Goal: Task Accomplishment & Management: Manage account settings

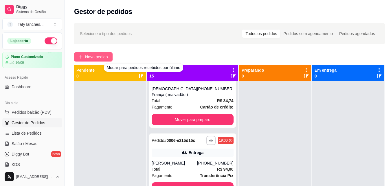
click at [97, 52] on button "Novo pedido" at bounding box center [93, 56] width 38 height 9
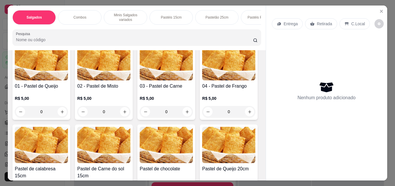
scroll to position [411, 0]
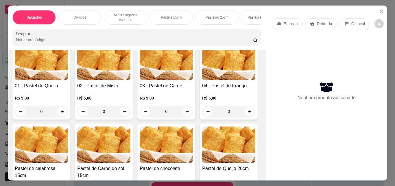
click at [202, 80] on img at bounding box center [228, 62] width 53 height 36
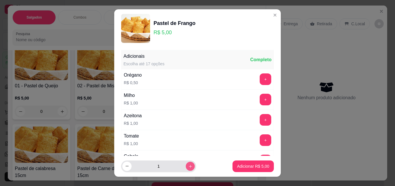
click at [188, 164] on icon "increase-product-quantity" at bounding box center [190, 166] width 4 height 4
type input "2"
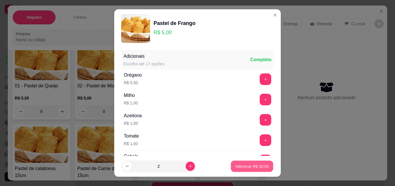
click at [255, 168] on p "Adicionar R$ 10,00" at bounding box center [253, 165] width 34 height 5
type input "2"
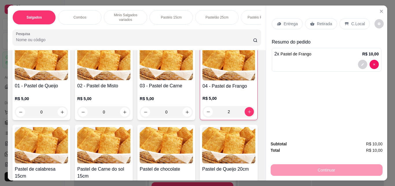
click at [27, 18] on div "Salgados" at bounding box center [33, 17] width 43 height 14
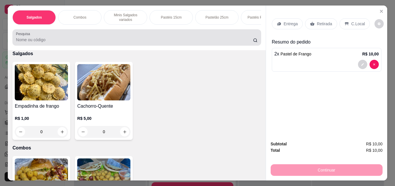
scroll to position [15, 0]
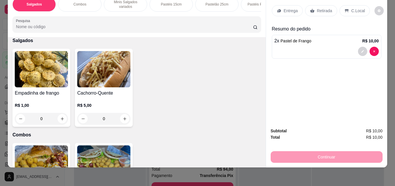
click at [120, 114] on div "0" at bounding box center [103, 119] width 53 height 12
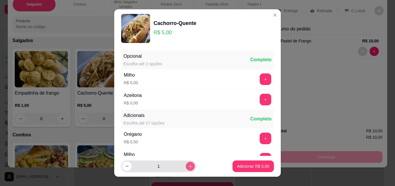
click at [186, 170] on button "increase-product-quantity" at bounding box center [190, 165] width 9 height 9
type input "2"
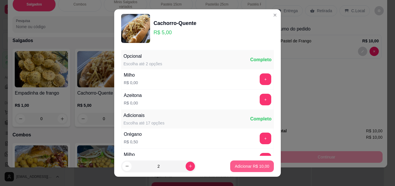
click at [234, 171] on button "Adicionar R$ 10,00" at bounding box center [252, 166] width 44 height 12
type input "2"
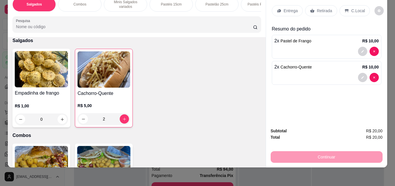
click at [279, 8] on icon at bounding box center [279, 10] width 5 height 5
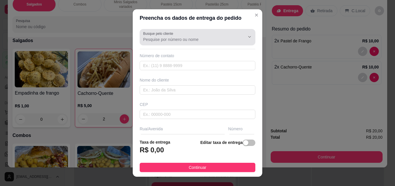
click at [177, 43] on div at bounding box center [197, 37] width 109 height 12
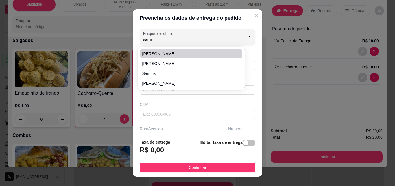
click at [165, 55] on span "[PERSON_NAME]" at bounding box center [188, 54] width 92 height 6
type input "[PERSON_NAME]"
type input "8596760112"
type input "[PERSON_NAME]"
type input "61880000"
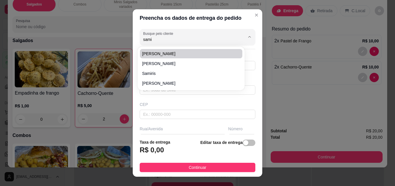
type input "[GEOGRAPHIC_DATA][PERSON_NAME]"
type input "1080"
type input "Itaitinga"
type input "Casa"
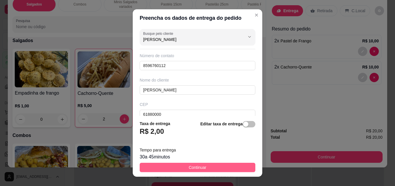
type input "[PERSON_NAME]"
click at [217, 167] on button "Continuar" at bounding box center [198, 166] width 116 height 9
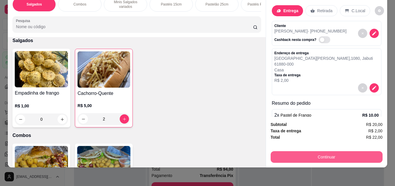
click at [299, 151] on button "Continuar" at bounding box center [327, 157] width 112 height 12
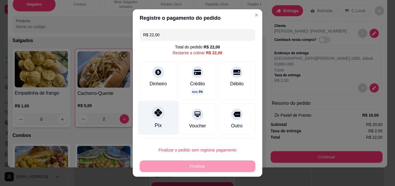
click at [161, 111] on div "Pix" at bounding box center [158, 118] width 41 height 34
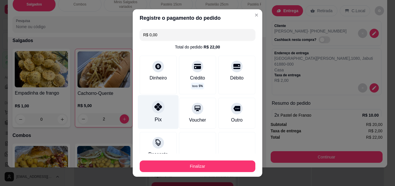
type input "R$ 0,00"
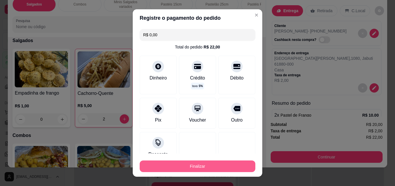
click at [199, 164] on button "Finalizar" at bounding box center [198, 166] width 116 height 12
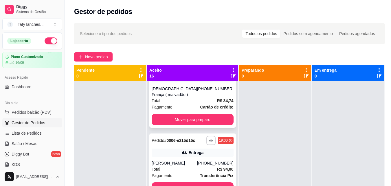
click at [197, 97] on div "[PHONE_NUMBER]" at bounding box center [215, 92] width 36 height 12
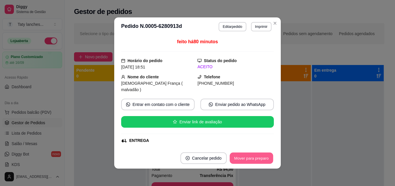
click at [249, 157] on button "Mover para preparo" at bounding box center [251, 157] width 43 height 11
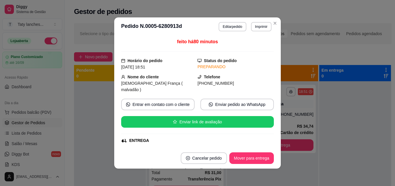
click at [249, 157] on button "Mover para entrega" at bounding box center [251, 158] width 45 height 12
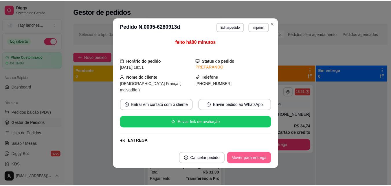
scroll to position [83, 0]
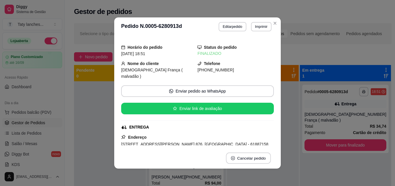
click at [249, 157] on button "Cancelar pedido" at bounding box center [248, 157] width 45 height 11
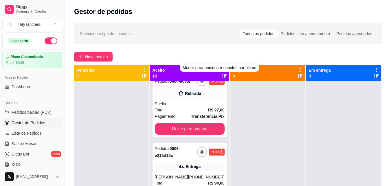
scroll to position [0, 0]
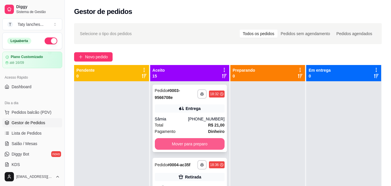
click at [208, 145] on button "Mover para preparo" at bounding box center [190, 144] width 70 height 12
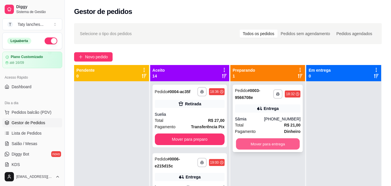
click at [251, 140] on button "Mover para entrega" at bounding box center [268, 143] width 64 height 11
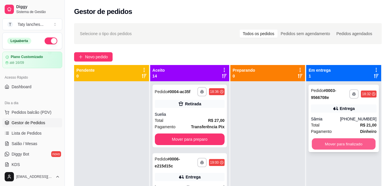
click at [312, 141] on button "Mover para finalizado" at bounding box center [344, 143] width 64 height 11
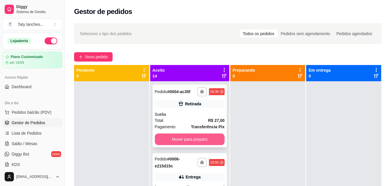
click at [192, 145] on button "Mover para preparo" at bounding box center [190, 139] width 70 height 12
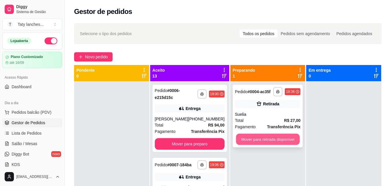
click at [253, 140] on button "Mover para retirada disponível" at bounding box center [268, 138] width 64 height 11
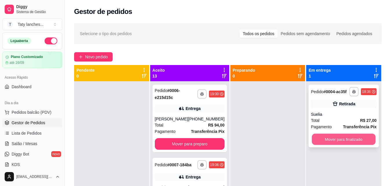
click at [316, 138] on button "Mover para finalizado" at bounding box center [344, 138] width 64 height 11
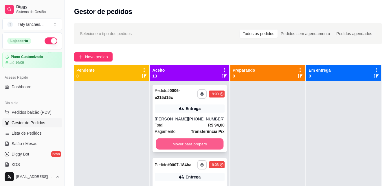
click at [178, 144] on button "Mover para preparo" at bounding box center [190, 143] width 68 height 11
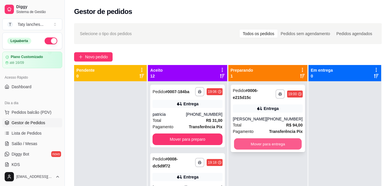
click at [254, 141] on button "Mover para entrega" at bounding box center [268, 143] width 68 height 11
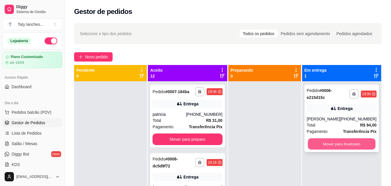
click at [318, 143] on button "Mover para finalizado" at bounding box center [342, 143] width 68 height 11
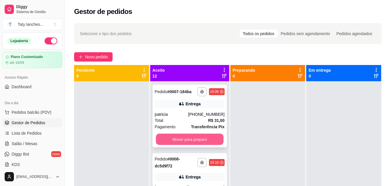
click at [201, 143] on button "Mover para preparo" at bounding box center [190, 138] width 68 height 11
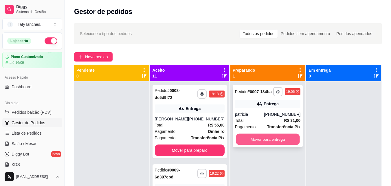
click at [248, 137] on button "Mover para entrega" at bounding box center [268, 138] width 64 height 11
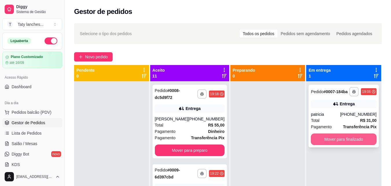
click at [319, 139] on button "Mover para finalizado" at bounding box center [344, 139] width 66 height 12
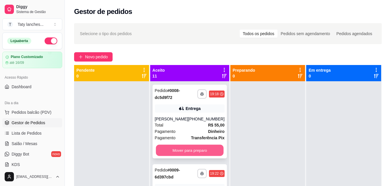
click at [199, 149] on button "Mover para preparo" at bounding box center [190, 149] width 68 height 11
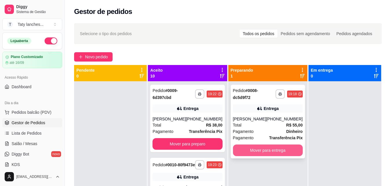
click at [251, 148] on button "Mover para entrega" at bounding box center [268, 150] width 70 height 12
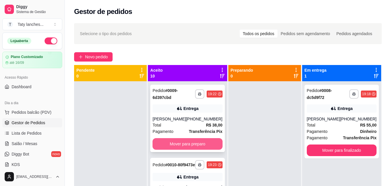
click at [202, 149] on button "Mover para preparo" at bounding box center [188, 144] width 70 height 12
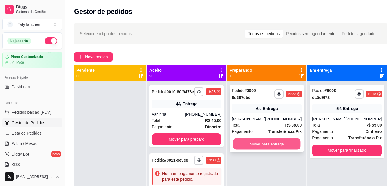
click at [266, 149] on button "Mover para entrega" at bounding box center [267, 143] width 68 height 11
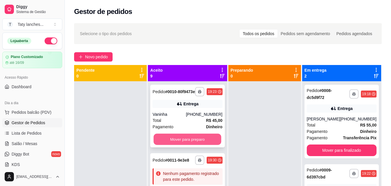
click at [197, 138] on button "Mover para preparo" at bounding box center [188, 138] width 68 height 11
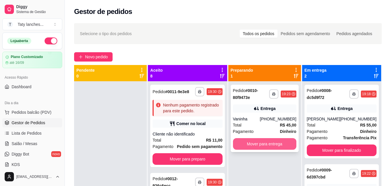
click at [258, 146] on button "Mover para entrega" at bounding box center [264, 144] width 63 height 12
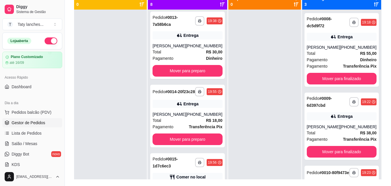
scroll to position [88, 0]
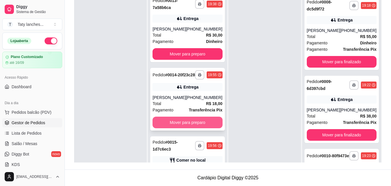
click at [209, 128] on button "Mover para preparo" at bounding box center [188, 122] width 70 height 12
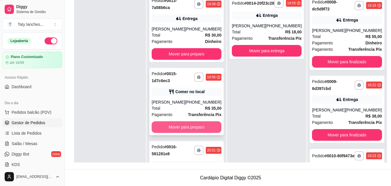
click at [198, 133] on button "Mover para preparo" at bounding box center [187, 127] width 70 height 12
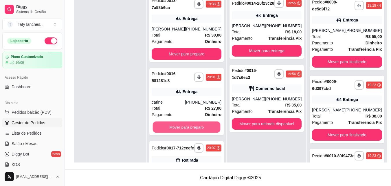
click at [198, 133] on button "Mover para preparo" at bounding box center [187, 126] width 68 height 11
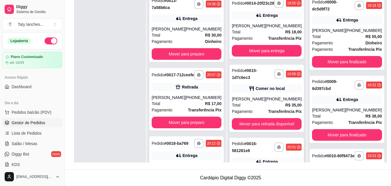
click at [250, 154] on div "Pedido # 0016-581281e8" at bounding box center [253, 147] width 43 height 14
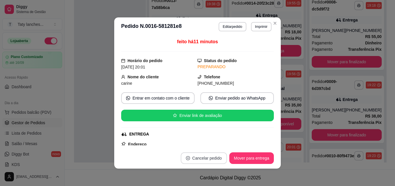
click at [212, 157] on button "Cancelar pedido" at bounding box center [204, 158] width 46 height 12
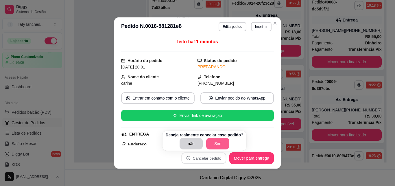
click at [214, 144] on button "Sim" at bounding box center [217, 143] width 23 height 12
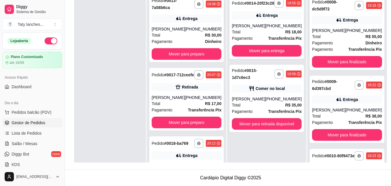
scroll to position [217, 0]
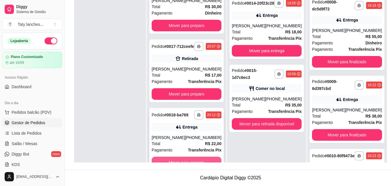
click at [193, 161] on button "Mover para preparo" at bounding box center [187, 162] width 70 height 12
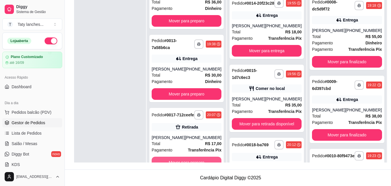
scroll to position [144, 0]
click at [193, 159] on button "Mover para preparo" at bounding box center [187, 162] width 68 height 11
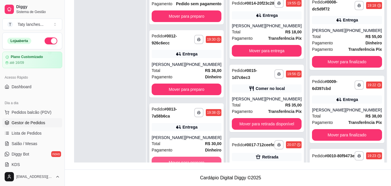
scroll to position [71, 0]
click at [187, 160] on button "Mover para preparo" at bounding box center [187, 162] width 70 height 12
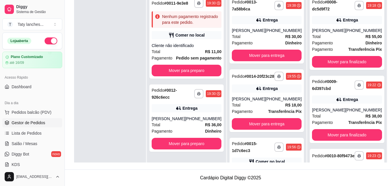
scroll to position [0, 0]
click at [182, 143] on button "Mover para preparo" at bounding box center [187, 143] width 68 height 11
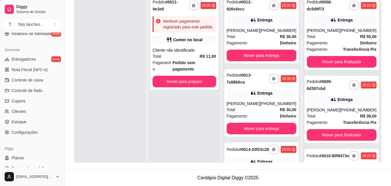
scroll to position [231, 0]
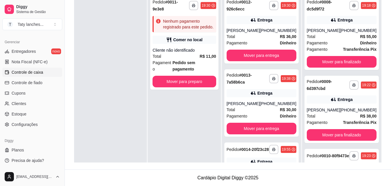
click at [36, 71] on span "Controle de caixa" at bounding box center [28, 72] width 32 height 6
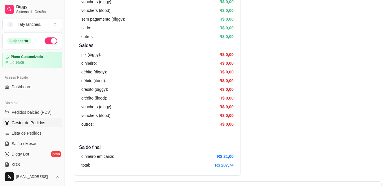
click at [49, 120] on link "Gestor de Pedidos" at bounding box center [32, 122] width 60 height 9
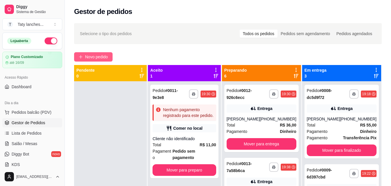
click at [85, 60] on span "Novo pedido" at bounding box center [96, 57] width 23 height 6
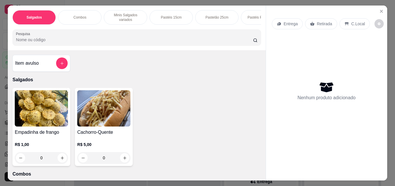
click at [168, 27] on div "Salgados Combos Minis Salgados variados Pastéis 15cm Pastelão 25cm Pastéis Pizz…" at bounding box center [137, 27] width 258 height 45
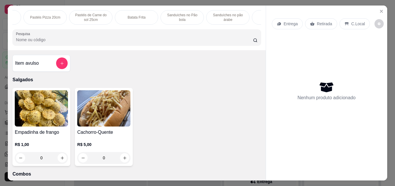
scroll to position [0, 435]
click at [56, 15] on p "Macarrão" at bounding box center [56, 17] width 15 height 5
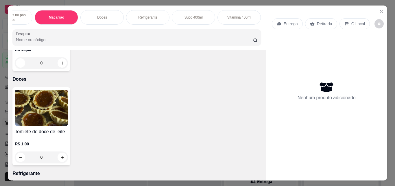
scroll to position [15, 0]
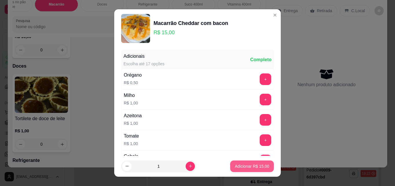
click at [238, 164] on p "Adicionar R$ 15,00" at bounding box center [252, 166] width 34 height 6
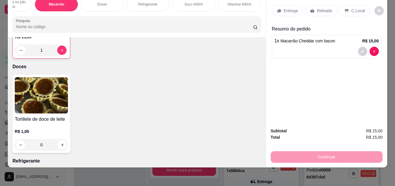
type input "1"
click at [284, 8] on p "Entrega" at bounding box center [291, 11] width 14 height 6
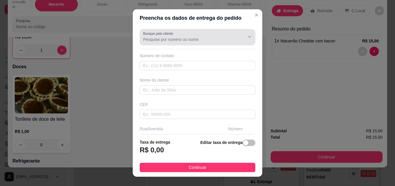
click at [188, 37] on input "Busque pelo cliente" at bounding box center [189, 39] width 93 height 6
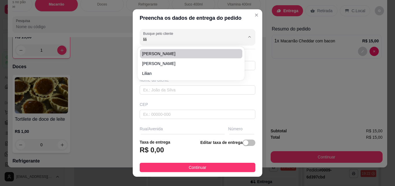
click at [176, 56] on span "[PERSON_NAME]" at bounding box center [188, 54] width 92 height 6
type input "[PERSON_NAME]"
type input "85992691733"
type input "[PERSON_NAME]"
type input "SDO Riviera"
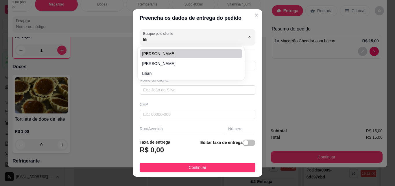
type input "78"
type input "Itaitinga"
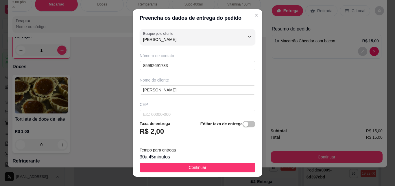
type input "Rua:SDO.riviera, numero: 78"
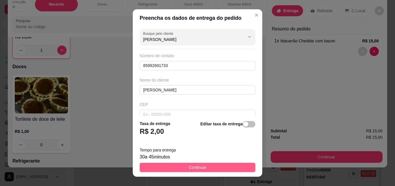
type input "[PERSON_NAME]"
click at [210, 168] on button "Continuar" at bounding box center [198, 166] width 116 height 9
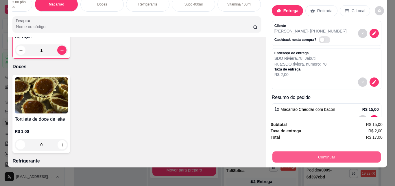
click at [297, 151] on button "Continuar" at bounding box center [326, 156] width 109 height 11
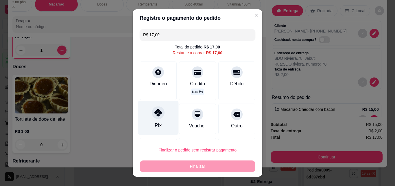
click at [155, 122] on div "Pix" at bounding box center [158, 125] width 7 height 8
type input "R$ 0,00"
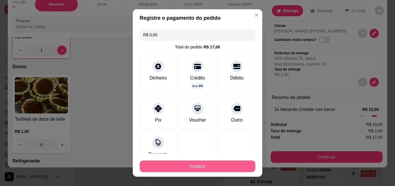
click at [207, 168] on button "Finalizar" at bounding box center [198, 166] width 116 height 12
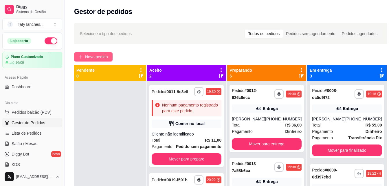
click at [104, 54] on span "Novo pedido" at bounding box center [96, 57] width 23 height 6
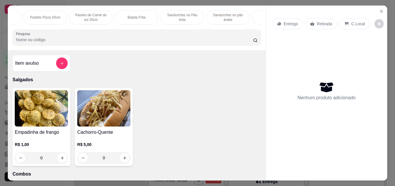
scroll to position [0, 435]
click at [59, 15] on p "Macarrão" at bounding box center [56, 17] width 15 height 5
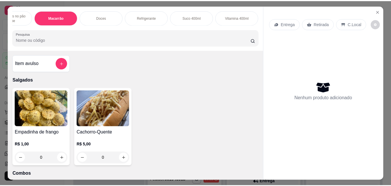
scroll to position [15, 0]
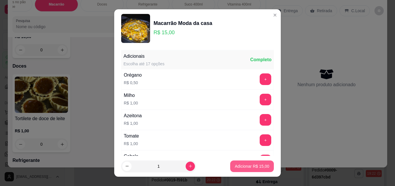
click at [238, 163] on p "Adicionar R$ 15,00" at bounding box center [252, 166] width 34 height 6
type input "1"
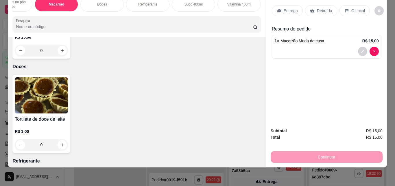
click at [286, 8] on p "Entrega" at bounding box center [291, 11] width 14 height 6
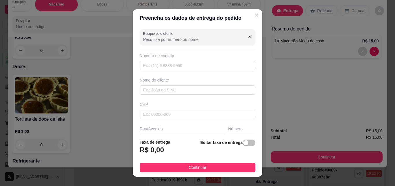
click at [185, 40] on input "Busque pelo cliente" at bounding box center [189, 39] width 93 height 6
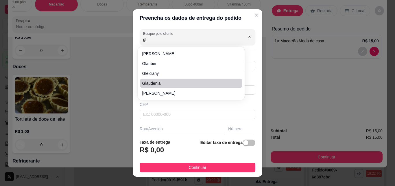
click at [172, 86] on li "Glaudenia" at bounding box center [191, 82] width 102 height 9
type input "Glaudenia"
type input "85992051993"
type input "Glaudenia"
type input "[PERSON_NAME]"
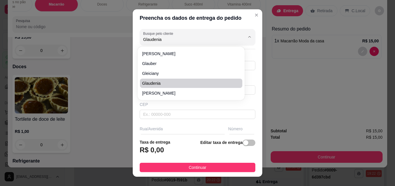
type input "20"
type input "Itaitinga"
type input "Campo do ponte preta"
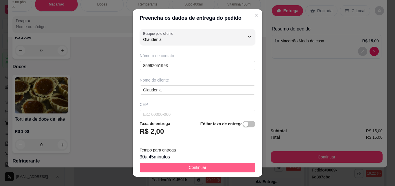
click at [189, 166] on span "Continuar" at bounding box center [198, 167] width 18 height 6
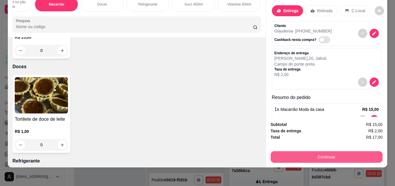
click at [287, 153] on button "Continuar" at bounding box center [327, 157] width 112 height 12
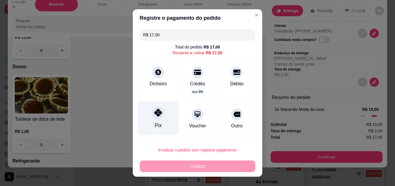
click at [144, 122] on div "Pix" at bounding box center [158, 118] width 41 height 34
type input "R$ 0,00"
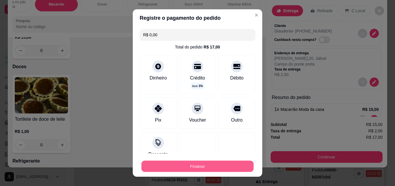
click at [186, 166] on button "Finalizar" at bounding box center [198, 165] width 112 height 11
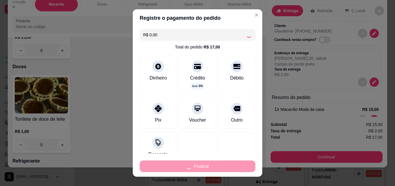
type input "0"
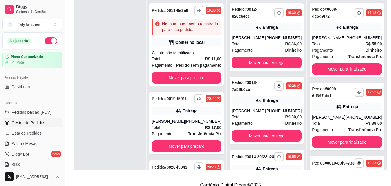
scroll to position [88, 0]
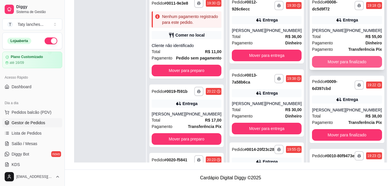
click at [338, 60] on button "Mover para finalizado" at bounding box center [347, 62] width 70 height 12
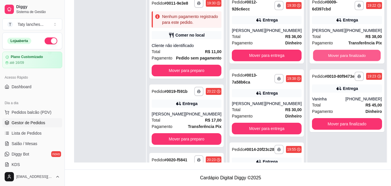
click at [338, 60] on button "Mover para finalizado" at bounding box center [347, 55] width 68 height 11
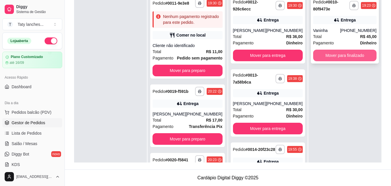
click at [338, 54] on button "Mover para finalizado" at bounding box center [344, 55] width 63 height 12
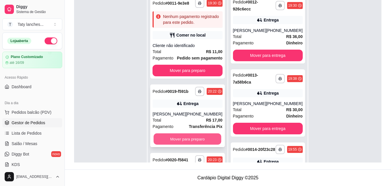
click at [197, 144] on button "Mover para preparo" at bounding box center [188, 138] width 68 height 11
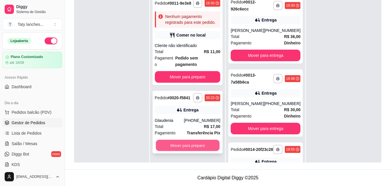
click at [190, 139] on button "Mover para preparo" at bounding box center [188, 144] width 64 height 11
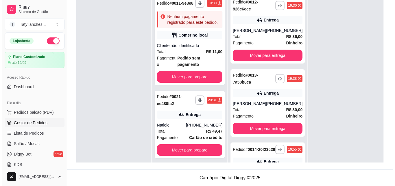
scroll to position [0, 0]
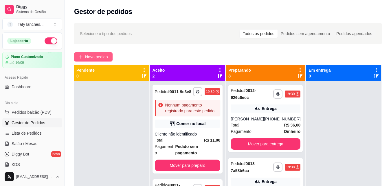
click at [95, 57] on span "Novo pedido" at bounding box center [96, 57] width 23 height 6
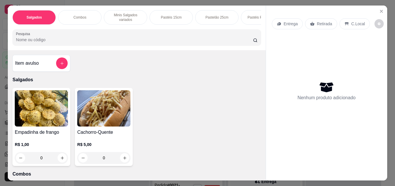
drag, startPoint x: 96, startPoint y: 58, endPoint x: 169, endPoint y: 49, distance: 73.4
click at [169, 49] on div "Salgados Combos Minis Salgados variados Pastéis 15cm Pastelão 25cm Pastéis Pizz…" at bounding box center [137, 92] width 258 height 175
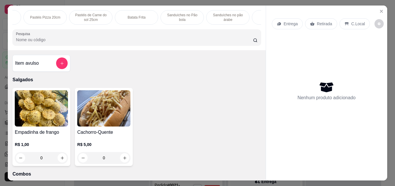
scroll to position [0, 435]
click at [60, 15] on p "Macarrão" at bounding box center [56, 17] width 15 height 5
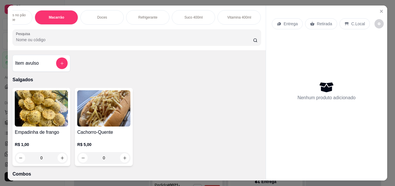
scroll to position [15, 0]
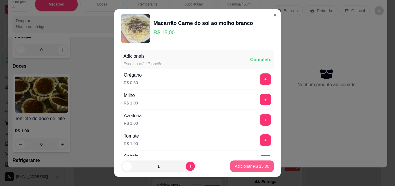
click at [235, 163] on p "Adicionar R$ 15,00" at bounding box center [252, 166] width 34 height 6
type input "1"
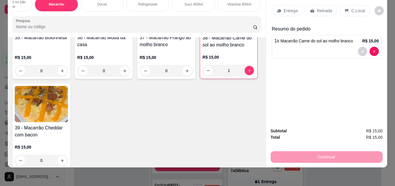
scroll to position [1326, 0]
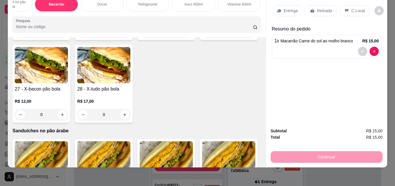
click at [93, 3] on div "Doces" at bounding box center [101, 4] width 43 height 14
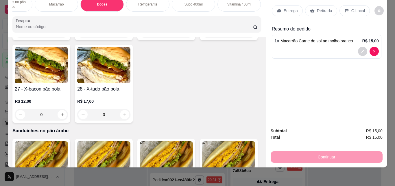
scroll to position [1955, 0]
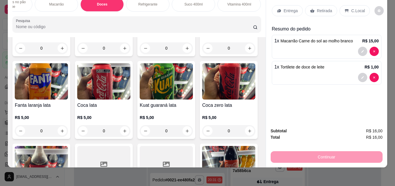
type input "2"
click at [319, 8] on p "Retirada" at bounding box center [324, 11] width 15 height 6
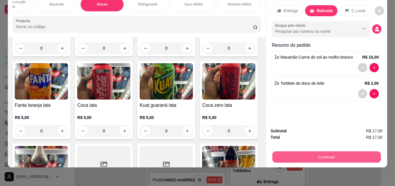
click at [362, 151] on button "Continuar" at bounding box center [326, 156] width 109 height 11
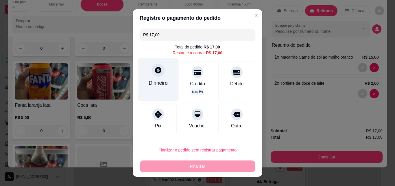
click at [155, 80] on div "Dinheiro" at bounding box center [158, 83] width 19 height 8
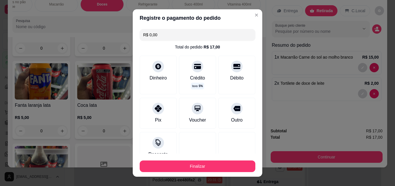
type input "R$ 0,00"
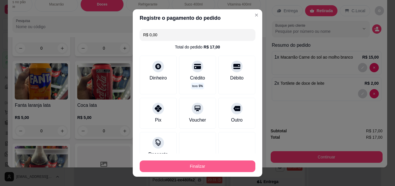
click at [234, 163] on button "Finalizar" at bounding box center [198, 166] width 116 height 12
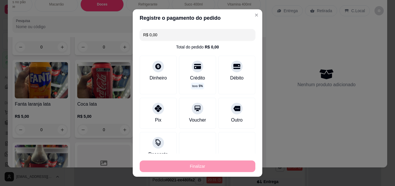
type input "0"
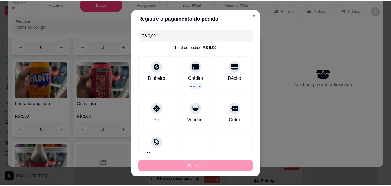
scroll to position [1955, 0]
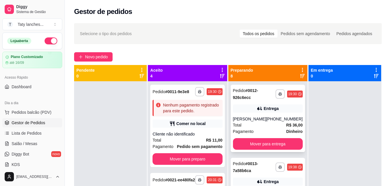
click at [286, 123] on strong "R$ 36,00" at bounding box center [294, 124] width 16 height 5
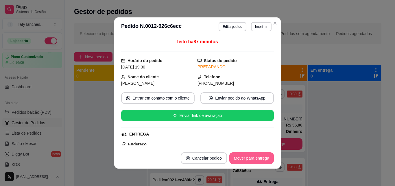
click at [253, 156] on button "Mover para entrega" at bounding box center [251, 158] width 45 height 12
click at [253, 156] on div "Mover para entrega" at bounding box center [247, 158] width 53 height 12
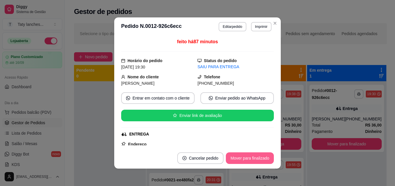
click at [253, 156] on button "Mover para finalizado" at bounding box center [250, 158] width 48 height 12
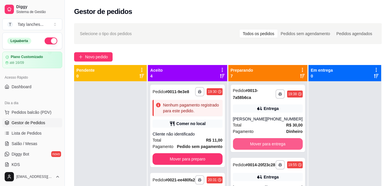
click at [284, 144] on button "Mover para entrega" at bounding box center [268, 144] width 70 height 12
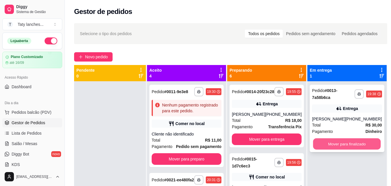
click at [331, 140] on button "Mover para finalizado" at bounding box center [347, 143] width 68 height 11
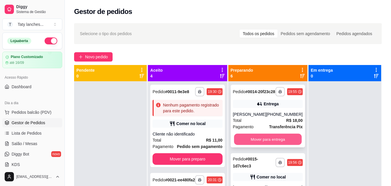
click at [274, 145] on button "Mover para entrega" at bounding box center [268, 138] width 68 height 11
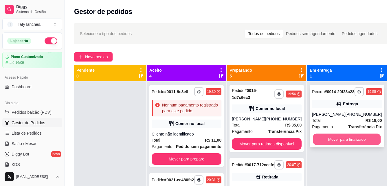
click at [326, 145] on button "Mover para finalizado" at bounding box center [347, 138] width 68 height 11
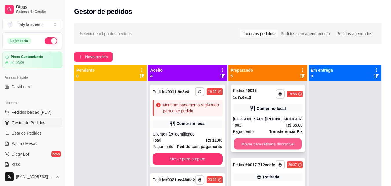
click at [274, 140] on button "Mover para retirada disponível" at bounding box center [268, 143] width 68 height 11
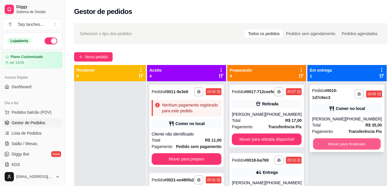
click at [335, 141] on button "Mover para finalizado" at bounding box center [347, 143] width 68 height 11
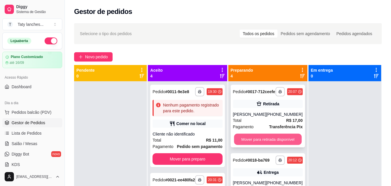
click at [286, 142] on button "Mover para retirada disponível" at bounding box center [268, 138] width 68 height 11
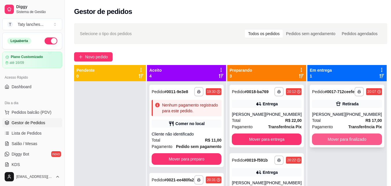
click at [336, 142] on button "Mover para finalizado" at bounding box center [347, 139] width 70 height 12
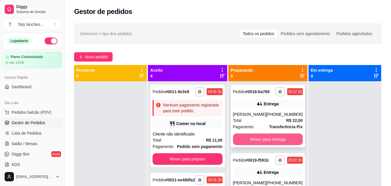
click at [280, 141] on button "Mover para entrega" at bounding box center [268, 139] width 70 height 12
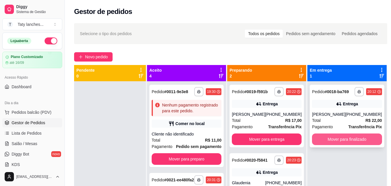
click at [319, 139] on button "Mover para finalizado" at bounding box center [347, 139] width 70 height 12
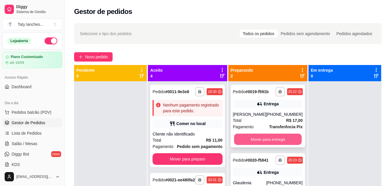
click at [281, 139] on button "Mover para entrega" at bounding box center [268, 138] width 68 height 11
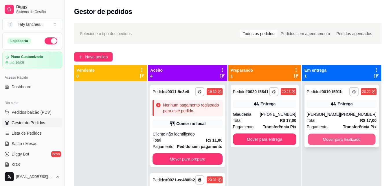
click at [329, 137] on button "Mover para finalizado" at bounding box center [342, 138] width 68 height 11
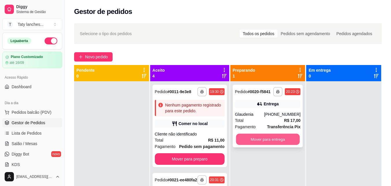
click at [276, 139] on button "Mover para entrega" at bounding box center [268, 138] width 64 height 11
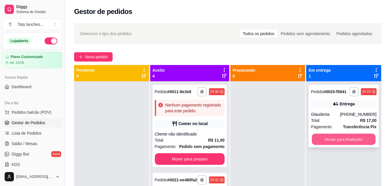
click at [345, 137] on button "Mover para finalizado" at bounding box center [344, 138] width 64 height 11
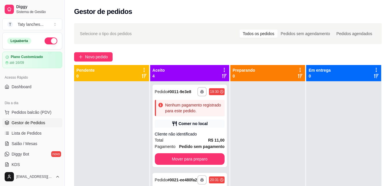
scroll to position [117, 0]
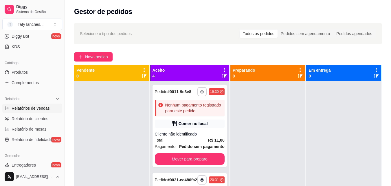
click at [46, 110] on span "Relatórios de vendas" at bounding box center [31, 108] width 38 height 6
select select "ALL"
select select "0"
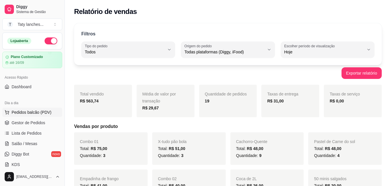
click at [32, 113] on span "Pedidos balcão (PDV)" at bounding box center [32, 112] width 40 height 6
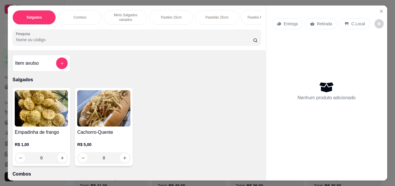
click at [122, 160] on div "0" at bounding box center [103, 158] width 53 height 12
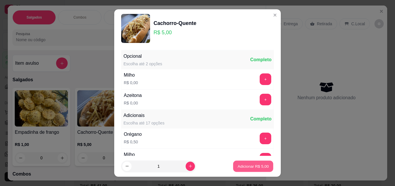
click at [238, 167] on p "Adicionar R$ 5,00" at bounding box center [253, 165] width 31 height 5
type input "1"
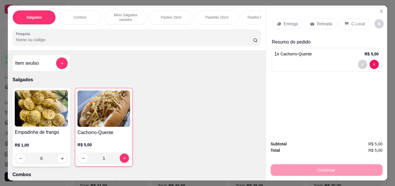
click at [161, 22] on div "Pastéis 15cm" at bounding box center [171, 17] width 43 height 14
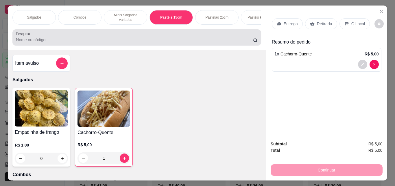
scroll to position [15, 0]
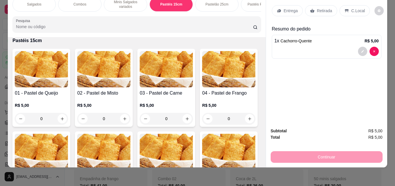
click at [202, 87] on img at bounding box center [228, 69] width 53 height 36
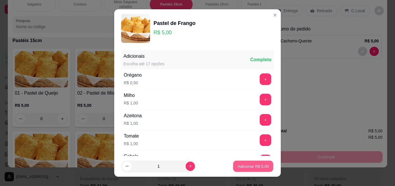
click at [243, 170] on button "Adicionar R$ 5,00" at bounding box center [253, 165] width 40 height 11
type input "1"
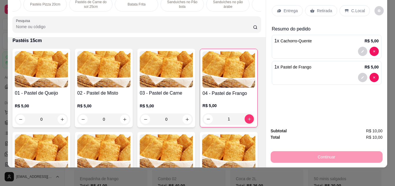
scroll to position [0, 435]
click at [144, 3] on div "Refrigerante" at bounding box center [147, 4] width 43 height 14
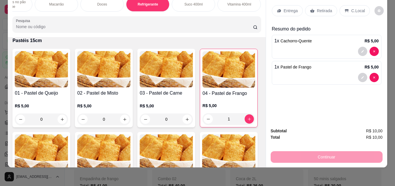
scroll to position [2050, 0]
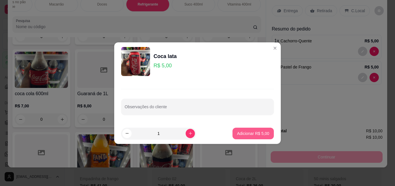
click at [245, 131] on p "Adicionar R$ 5,00" at bounding box center [253, 133] width 32 height 6
type input "1"
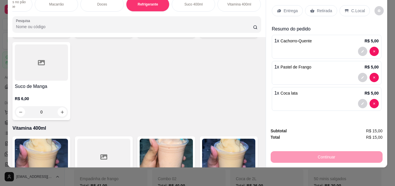
scroll to position [2598, 0]
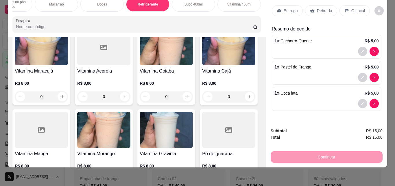
type input "1"
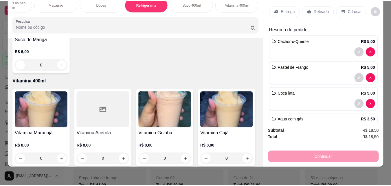
scroll to position [2528, 0]
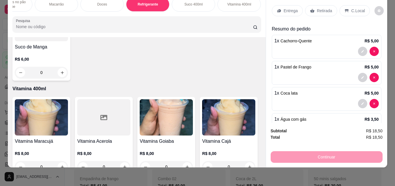
click at [313, 5] on div "Retirada" at bounding box center [321, 10] width 32 height 11
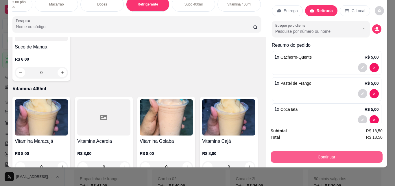
click at [309, 151] on button "Continuar" at bounding box center [327, 157] width 112 height 12
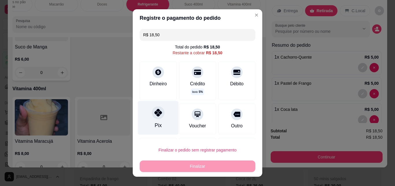
click at [164, 133] on div "Pix" at bounding box center [158, 118] width 41 height 34
type input "R$ 0,00"
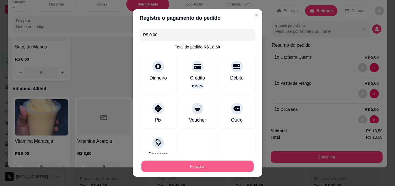
click at [184, 168] on button "Finalizar" at bounding box center [198, 165] width 112 height 11
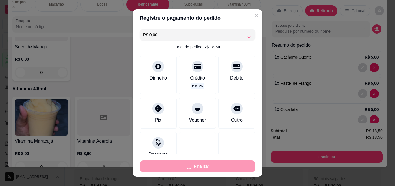
type input "0"
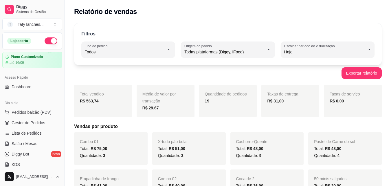
scroll to position [117, 0]
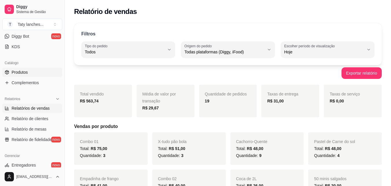
click at [39, 72] on link "Produtos" at bounding box center [32, 71] width 60 height 9
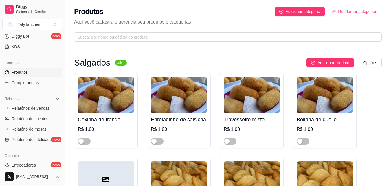
scroll to position [162, 0]
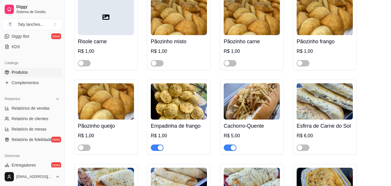
click at [159, 149] on div "button" at bounding box center [160, 147] width 5 height 5
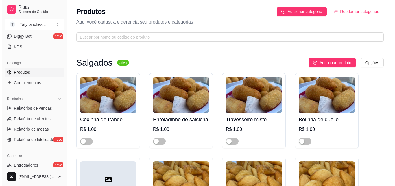
scroll to position [0, 0]
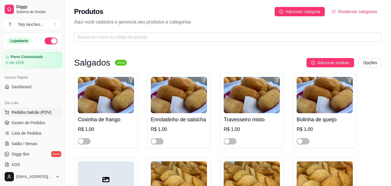
click at [42, 111] on span "Pedidos balcão (PDV)" at bounding box center [32, 112] width 40 height 6
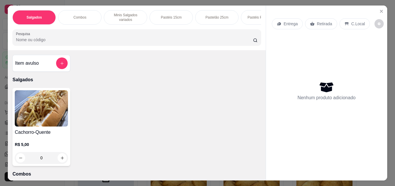
click at [22, 134] on h4 "Cachorro-Quente" at bounding box center [41, 131] width 53 height 7
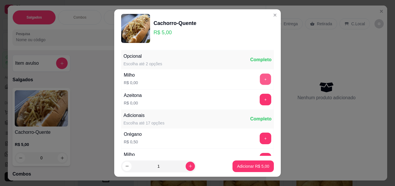
click at [260, 76] on button "+" at bounding box center [265, 79] width 11 height 11
click at [260, 95] on button "+" at bounding box center [266, 99] width 12 height 12
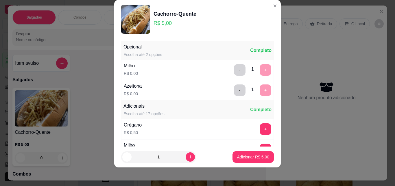
scroll to position [1, 0]
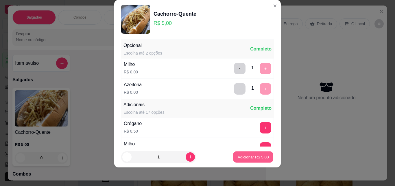
click at [243, 154] on p "Adicionar R$ 5,00" at bounding box center [253, 156] width 31 height 5
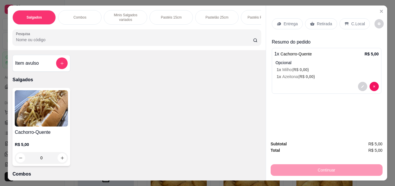
click at [216, 12] on div "Pastelão 25cm" at bounding box center [216, 17] width 43 height 14
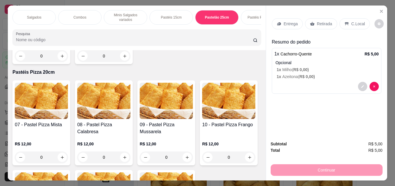
scroll to position [15, 0]
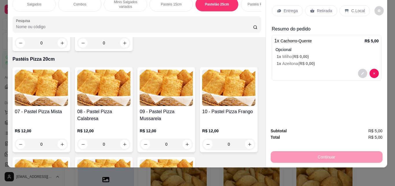
click at [124, 49] on div "0" at bounding box center [103, 43] width 53 height 12
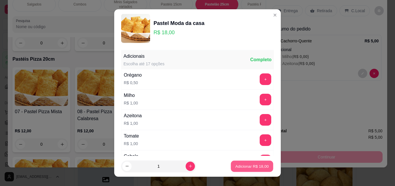
click at [249, 166] on p "Adicionar R$ 18,00" at bounding box center [253, 165] width 34 height 5
type input "1"
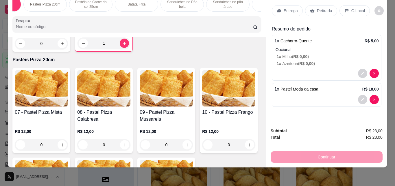
scroll to position [0, 435]
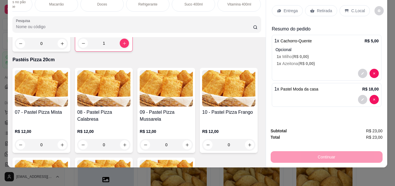
click at [95, 1] on div "Doces" at bounding box center [101, 4] width 43 height 14
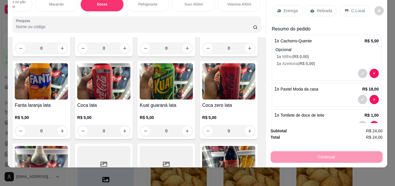
type input "2"
click at [284, 8] on p "Entrega" at bounding box center [291, 11] width 14 height 6
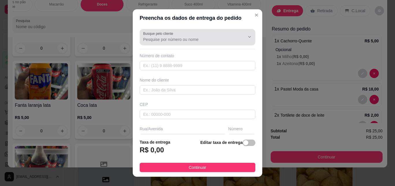
click at [182, 40] on input "Busque pelo cliente" at bounding box center [189, 39] width 93 height 6
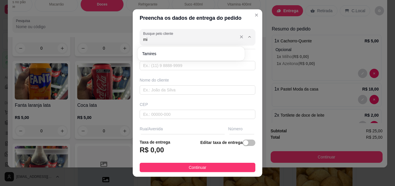
type input "m"
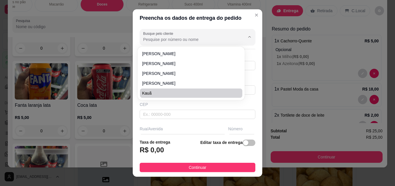
click at [269, 102] on div "Preencha os dados de entrega do pedido Busque pelo cliente Número de contato No…" at bounding box center [197, 93] width 395 height 186
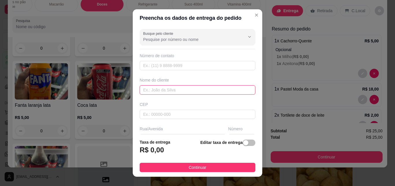
click at [183, 91] on input "text" at bounding box center [198, 89] width 116 height 9
type input "mirele"
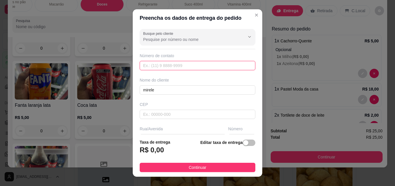
click at [181, 64] on input "text" at bounding box center [198, 65] width 116 height 9
type input "[PHONE_NUMBER]"
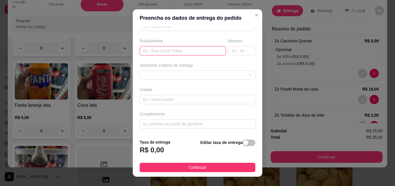
click at [178, 50] on input "text" at bounding box center [183, 50] width 86 height 9
type input "[PERSON_NAME]"
click at [234, 49] on input "text" at bounding box center [241, 50] width 27 height 9
click at [221, 77] on div "6795aaa622b23f7407546afe 6795aace22b23f7407546b01 Jabuti - Itaitinga - R$ 2,00 …" at bounding box center [198, 74] width 116 height 9
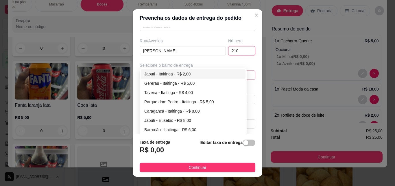
type input "210"
click at [207, 75] on div "Jabuti - Itaitinga - R$ 2,00" at bounding box center [193, 74] width 98 height 6
type input "Itaitinga"
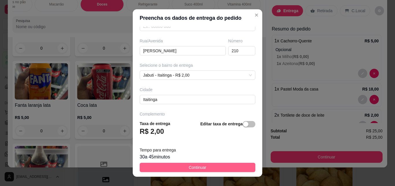
click at [201, 167] on span "Continuar" at bounding box center [198, 167] width 18 height 6
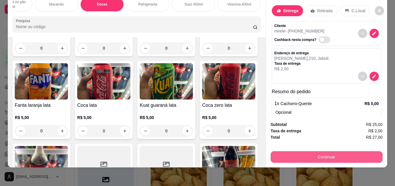
click at [307, 156] on button "Continuar" at bounding box center [327, 157] width 112 height 12
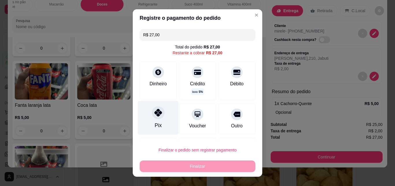
click at [155, 114] on icon at bounding box center [159, 113] width 8 height 8
type input "R$ 0,00"
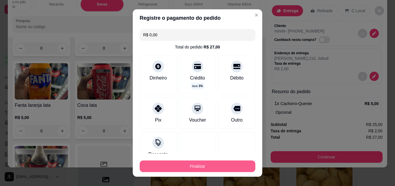
click at [190, 165] on button "Finalizar" at bounding box center [198, 166] width 116 height 12
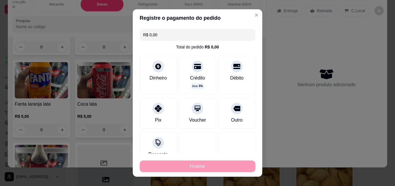
type input "0"
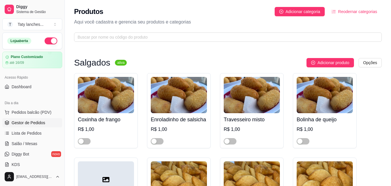
click at [40, 120] on span "Gestor de Pedidos" at bounding box center [29, 123] width 34 height 6
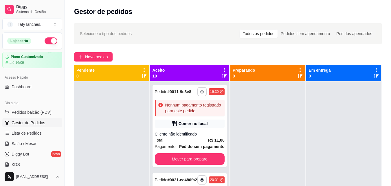
click at [225, 161] on div "**********" at bounding box center [190, 166] width 80 height 202
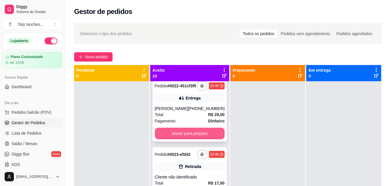
click at [199, 139] on button "Mover para preparo" at bounding box center [190, 133] width 70 height 12
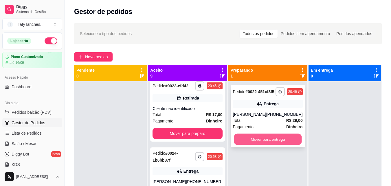
click at [257, 145] on button "Mover para entrega" at bounding box center [268, 138] width 68 height 11
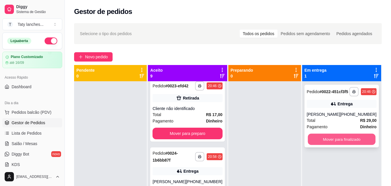
click at [318, 143] on button "Mover para finalizado" at bounding box center [342, 138] width 68 height 11
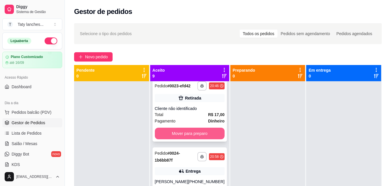
click at [194, 139] on button "Mover para preparo" at bounding box center [190, 133] width 70 height 12
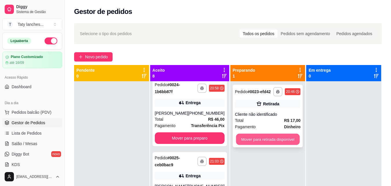
click at [272, 140] on button "Mover para retirada disponível" at bounding box center [268, 138] width 64 height 11
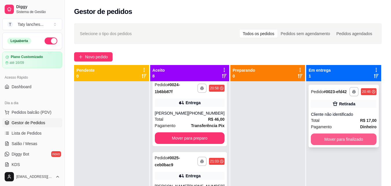
click at [354, 137] on button "Mover para finalizado" at bounding box center [344, 139] width 66 height 12
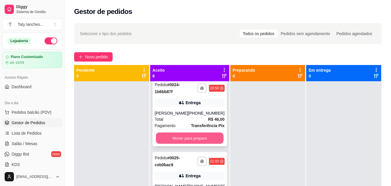
click at [186, 144] on button "Mover para preparo" at bounding box center [190, 137] width 68 height 11
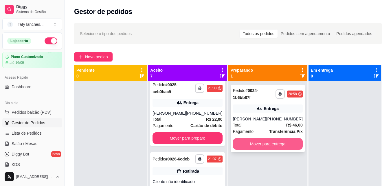
click at [258, 145] on button "Mover para entrega" at bounding box center [268, 144] width 70 height 12
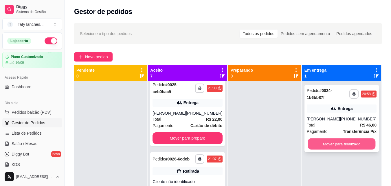
click at [329, 145] on button "Mover para finalizado" at bounding box center [342, 143] width 68 height 11
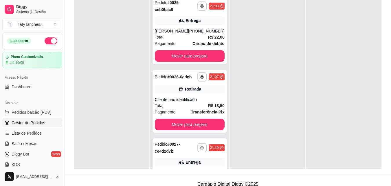
scroll to position [88, 0]
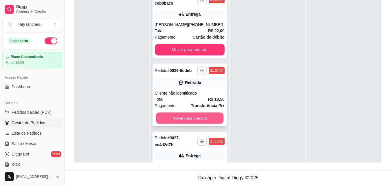
click at [188, 124] on button "Mover para preparo" at bounding box center [190, 117] width 68 height 11
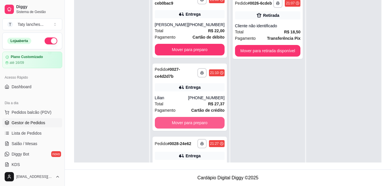
click at [188, 128] on button "Mover para preparo" at bounding box center [190, 123] width 70 height 12
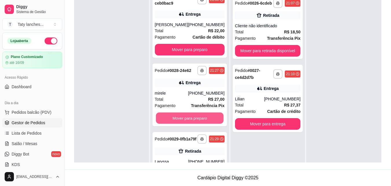
click at [188, 124] on button "Mover para preparo" at bounding box center [190, 117] width 68 height 11
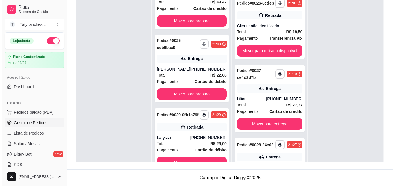
scroll to position [150, 0]
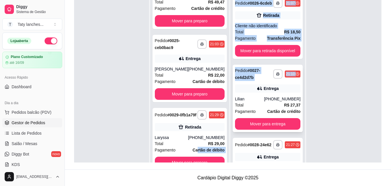
drag, startPoint x: 188, startPoint y: 150, endPoint x: 243, endPoint y: 94, distance: 78.6
click at [243, 94] on div "**********" at bounding box center [228, 70] width 308 height 186
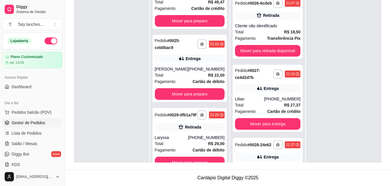
click at [335, 47] on div at bounding box center [343, 86] width 75 height 186
click at [280, 47] on div "**********" at bounding box center [268, 27] width 70 height 63
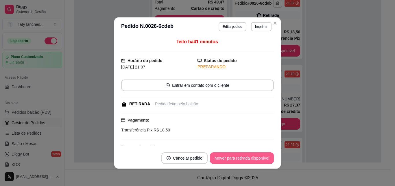
click at [229, 159] on button "Mover para retirada disponível" at bounding box center [242, 158] width 64 height 12
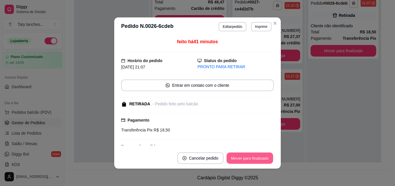
click at [260, 155] on button "Mover para finalizado" at bounding box center [250, 157] width 47 height 11
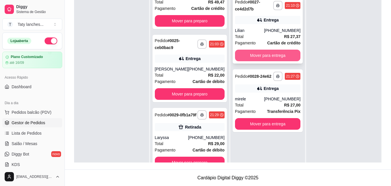
click at [276, 54] on button "Mover para entrega" at bounding box center [268, 55] width 66 height 12
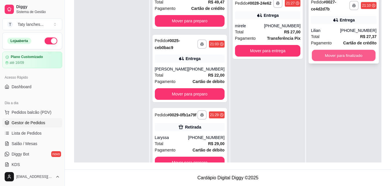
click at [325, 55] on button "Mover para finalizado" at bounding box center [344, 55] width 64 height 11
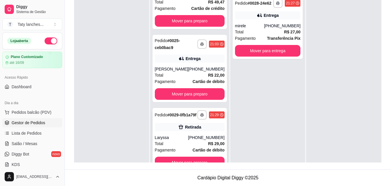
click at [158, 150] on span "Pagamento" at bounding box center [165, 149] width 21 height 6
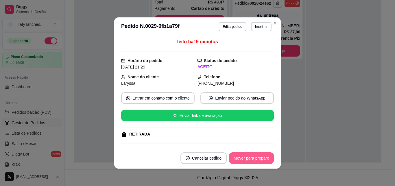
click at [247, 159] on button "Mover para preparo" at bounding box center [251, 158] width 45 height 12
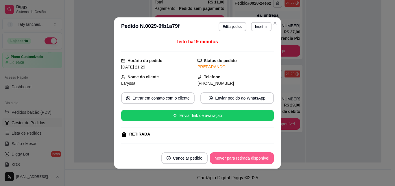
scroll to position [77, 0]
click at [247, 159] on button "Mover para retirada disponível" at bounding box center [242, 158] width 64 height 12
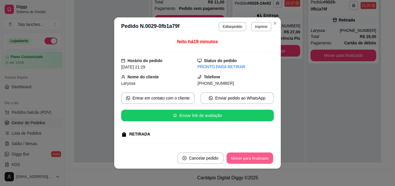
click at [247, 159] on button "Mover para finalizado" at bounding box center [250, 157] width 47 height 11
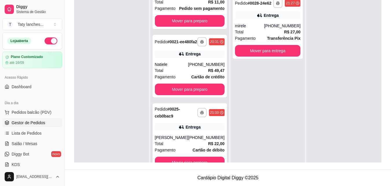
click at [186, 140] on div "Total R$ 22,00" at bounding box center [190, 143] width 70 height 6
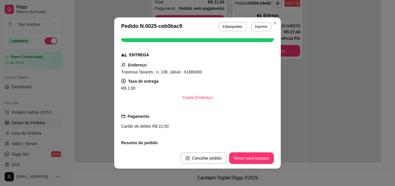
scroll to position [93, 0]
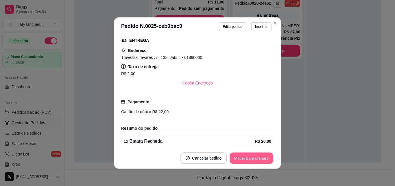
click at [251, 155] on button "Mover para preparo" at bounding box center [251, 157] width 43 height 11
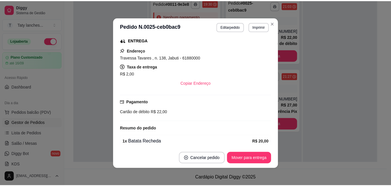
scroll to position [0, 0]
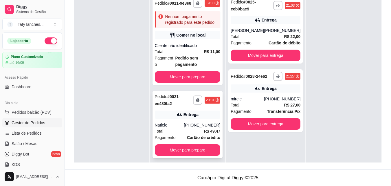
click at [190, 128] on div "Total R$ 49,47" at bounding box center [188, 131] width 66 height 6
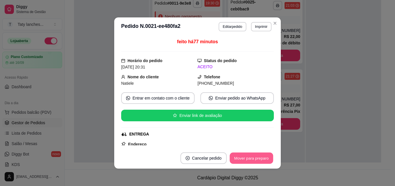
click at [256, 154] on button "Mover para preparo" at bounding box center [251, 157] width 43 height 11
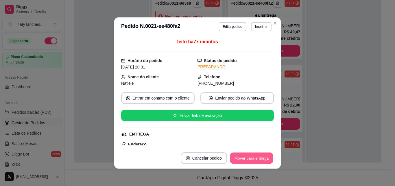
click at [256, 154] on button "Mover para entrega" at bounding box center [251, 157] width 43 height 11
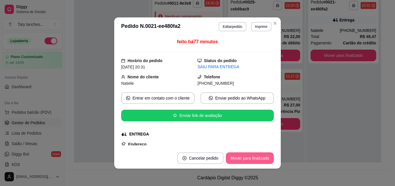
click at [256, 154] on button "Mover para finalizado" at bounding box center [250, 158] width 48 height 12
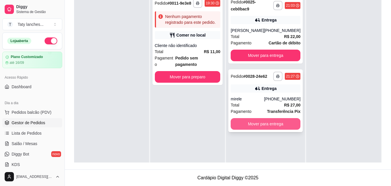
click at [253, 129] on button "Mover para entrega" at bounding box center [266, 124] width 70 height 12
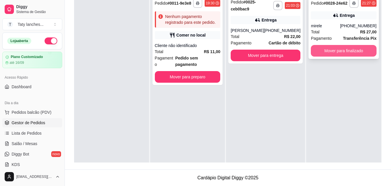
click at [326, 48] on button "Mover para finalizado" at bounding box center [344, 51] width 66 height 12
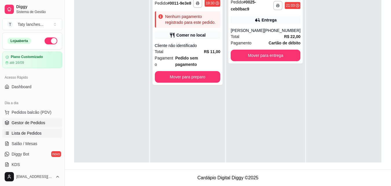
click at [23, 132] on span "Lista de Pedidos" at bounding box center [27, 133] width 30 height 6
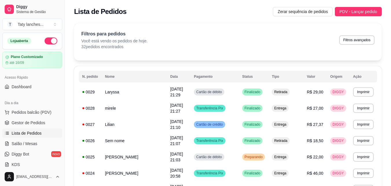
scroll to position [117, 0]
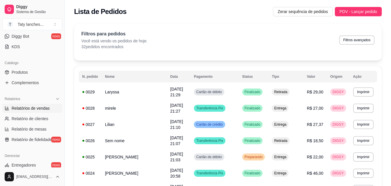
click at [45, 105] on span "Relatórios de vendas" at bounding box center [31, 108] width 38 height 6
select select "ALL"
select select "0"
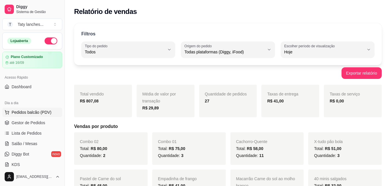
click at [40, 113] on span "Pedidos balcão (PDV)" at bounding box center [32, 112] width 40 height 6
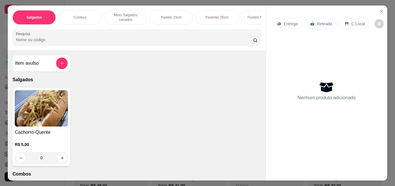
click at [163, 16] on p "Pastéis 15cm" at bounding box center [171, 17] width 21 height 5
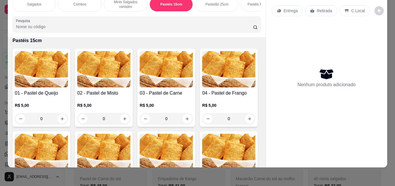
scroll to position [500, 0]
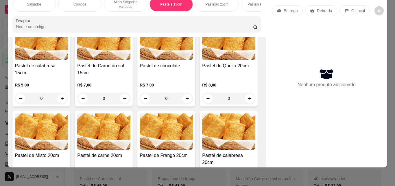
click at [131, 100] on div "0" at bounding box center [103, 98] width 53 height 12
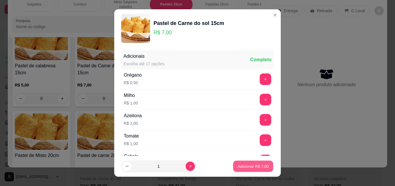
click at [240, 165] on p "Adicionar R$ 7,00" at bounding box center [253, 165] width 31 height 5
type input "1"
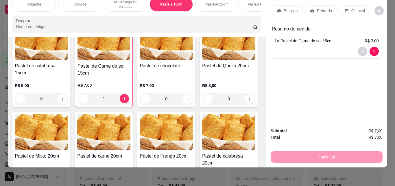
click at [225, 7] on div "Pastelão 25cm" at bounding box center [216, 4] width 43 height 14
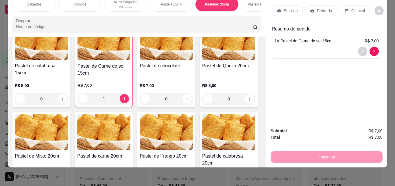
scroll to position [740, 0]
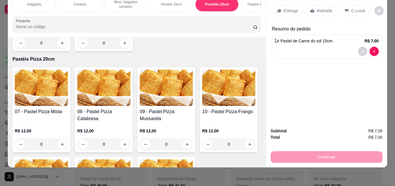
click at [246, 3] on div "Pastéis Pizza 20cm" at bounding box center [262, 4] width 43 height 14
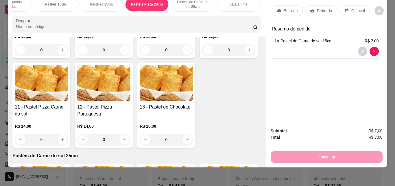
scroll to position [0, 127]
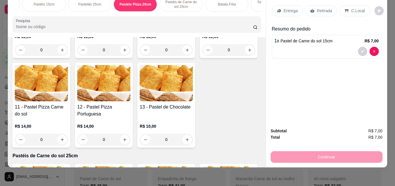
click at [181, 1] on p "Pastéis de Carne do sol 25cm" at bounding box center [181, 4] width 34 height 9
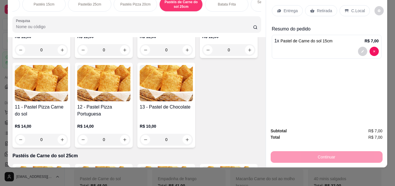
scroll to position [1107, 0]
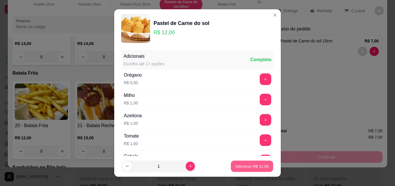
click at [231, 163] on button "Adicionar R$ 12,00" at bounding box center [252, 165] width 43 height 11
type input "1"
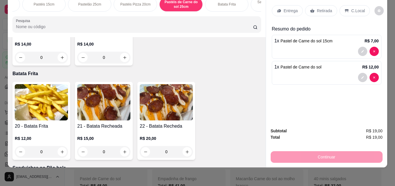
scroll to position [0, 345]
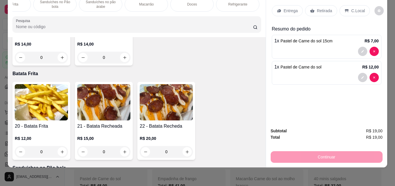
click at [240, 2] on p "Refrigerante" at bounding box center [237, 4] width 19 height 5
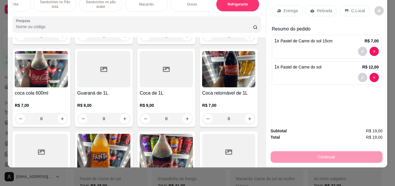
click at [259, 142] on div "Item avulso Salgados Cachorro-Quente R$ 5,00 0 Combos 40 - Combo 01 R$ 25,00 0 …" at bounding box center [137, 102] width 258 height 130
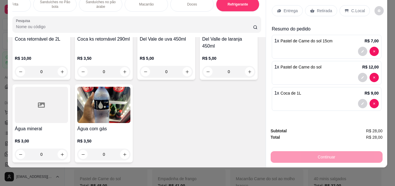
type input "1"
click at [327, 8] on p "Retirada" at bounding box center [324, 11] width 15 height 6
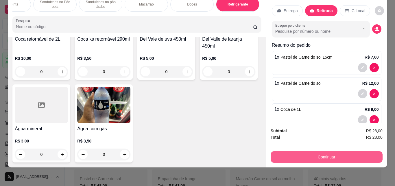
click at [321, 151] on button "Continuar" at bounding box center [327, 157] width 112 height 12
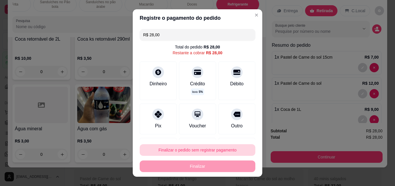
click at [221, 148] on button "Finalizar o pedido sem registrar pagamento" at bounding box center [198, 150] width 116 height 12
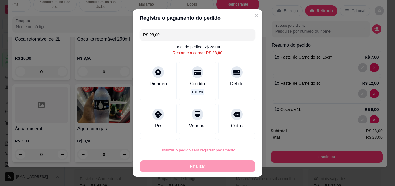
click at [232, 131] on button "Confirmar" at bounding box center [230, 133] width 21 height 9
type input "0"
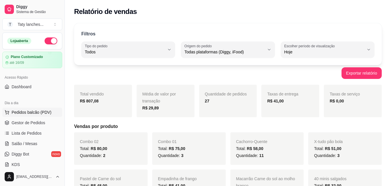
click at [37, 109] on span "Pedidos balcão (PDV)" at bounding box center [32, 112] width 40 height 6
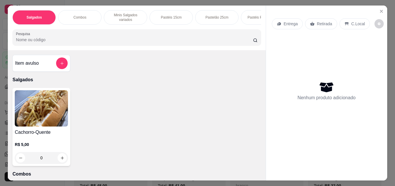
scroll to position [0, 218]
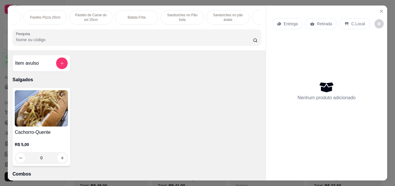
click at [223, 13] on p "Sanduíches no pão árabe" at bounding box center [228, 17] width 34 height 9
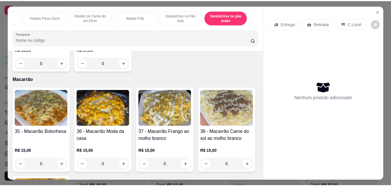
scroll to position [15, 0]
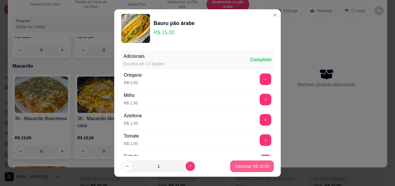
click at [242, 166] on p "Adicionar R$ 15,00" at bounding box center [252, 166] width 34 height 6
type input "1"
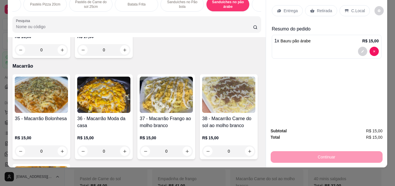
click at [291, 8] on p "Entrega" at bounding box center [291, 11] width 14 height 6
click at [318, 8] on p "Retirada" at bounding box center [324, 11] width 15 height 6
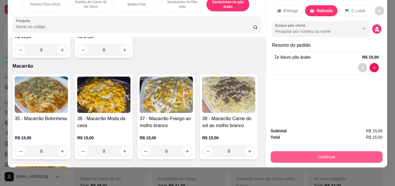
click at [287, 152] on button "Continuar" at bounding box center [327, 157] width 112 height 12
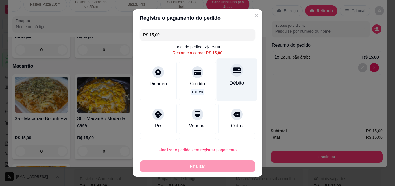
click at [225, 78] on div "Débito" at bounding box center [237, 79] width 41 height 42
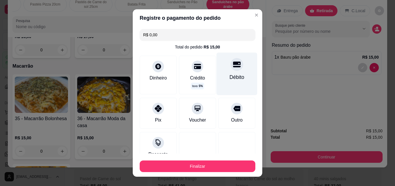
type input "R$ 0,00"
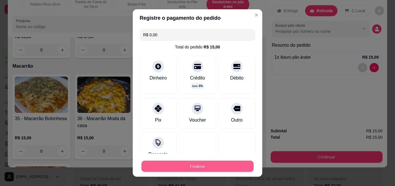
click at [205, 166] on button "Finalizar" at bounding box center [198, 165] width 112 height 11
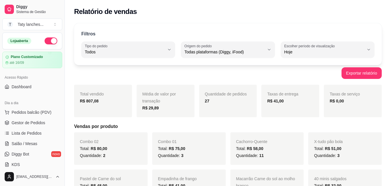
click at [304, 98] on div "R$ 41,00" at bounding box center [290, 100] width 46 height 7
click at [52, 111] on button "Pedidos balcão (PDV)" at bounding box center [32, 111] width 60 height 9
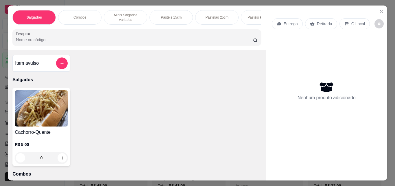
click at [167, 16] on p "Pastéis 15cm" at bounding box center [171, 17] width 21 height 5
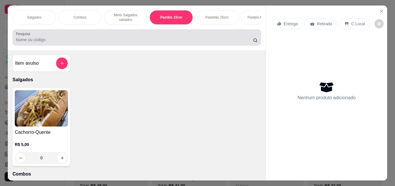
scroll to position [15, 0]
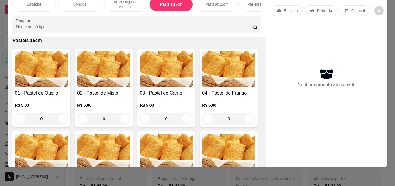
click at [122, 118] on div "0" at bounding box center [103, 119] width 53 height 12
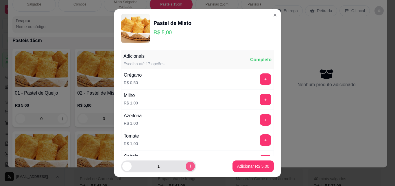
click at [188, 164] on icon "increase-product-quantity" at bounding box center [190, 166] width 4 height 4
type input "3"
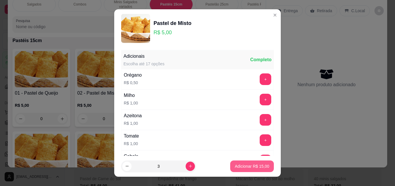
click at [255, 165] on p "Adicionar R$ 15,00" at bounding box center [252, 166] width 34 height 6
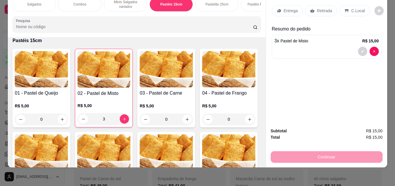
type input "3"
click at [313, 5] on div "Retirada" at bounding box center [321, 10] width 32 height 11
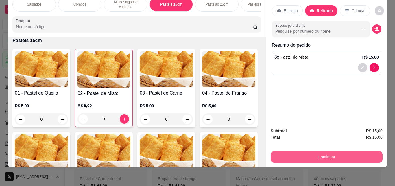
click at [324, 154] on button "Continuar" at bounding box center [327, 157] width 112 height 12
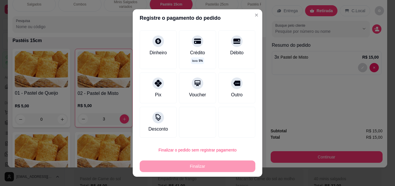
scroll to position [31, 0]
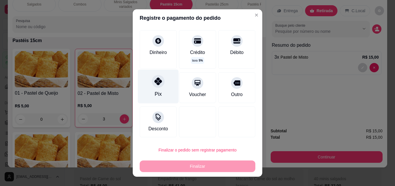
click at [151, 88] on div "Pix" at bounding box center [158, 86] width 41 height 34
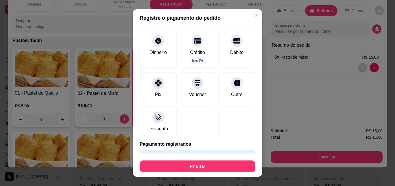
scroll to position [42, 0]
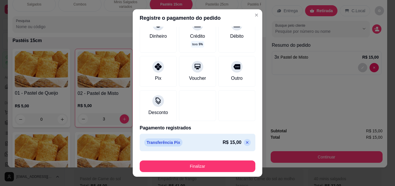
click at [244, 139] on p at bounding box center [247, 142] width 7 height 7
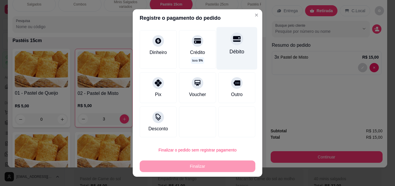
click at [223, 58] on div "Débito" at bounding box center [237, 48] width 41 height 42
type input "R$ 0,00"
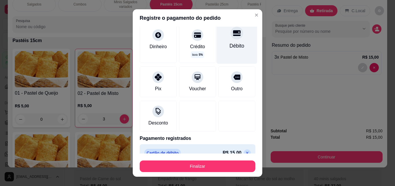
scroll to position [42, 0]
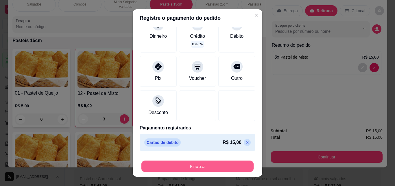
click at [218, 164] on button "Finalizar" at bounding box center [198, 165] width 112 height 11
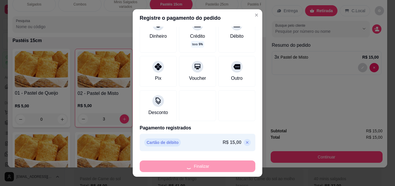
type input "0"
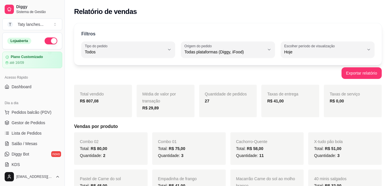
click at [183, 139] on div "Combo 01 Total: R$ 75,00 Quantidade: 3" at bounding box center [189, 148] width 74 height 32
click at [45, 124] on link "Gestor de Pedidos" at bounding box center [32, 122] width 60 height 9
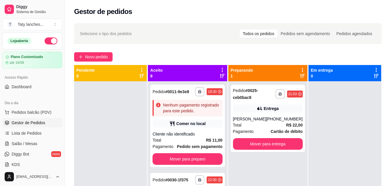
click at [45, 39] on button "button" at bounding box center [51, 40] width 13 height 7
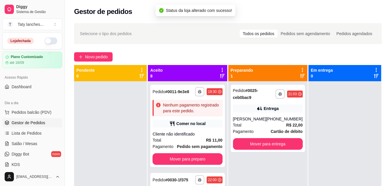
click at [45, 39] on button "button" at bounding box center [51, 40] width 13 height 7
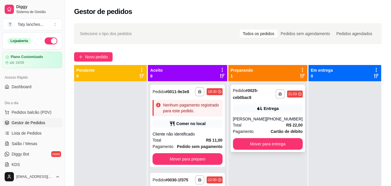
click at [263, 122] on div "[PERSON_NAME]" at bounding box center [249, 119] width 33 height 6
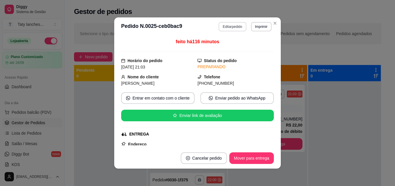
click at [234, 27] on button "Editar pedido" at bounding box center [232, 26] width 27 height 9
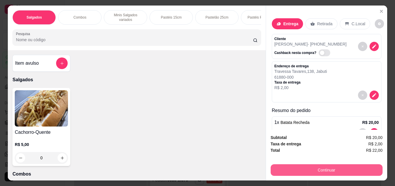
click at [315, 165] on button "Continuar" at bounding box center [327, 170] width 112 height 12
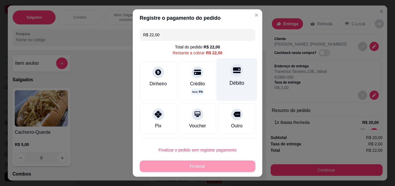
click at [231, 75] on div at bounding box center [237, 70] width 13 height 13
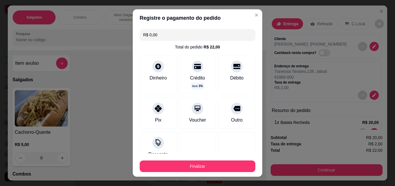
scroll to position [42, 0]
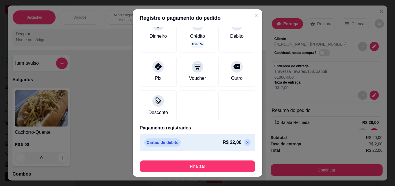
click at [245, 141] on icon at bounding box center [247, 142] width 5 height 5
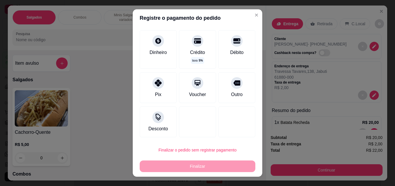
scroll to position [31, 0]
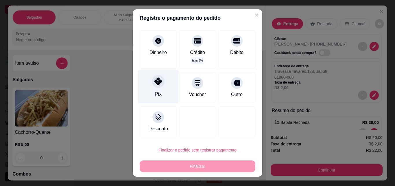
click at [151, 93] on div "Pix" at bounding box center [158, 86] width 41 height 34
type input "R$ 0,00"
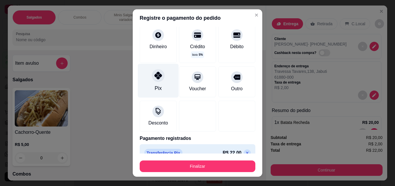
scroll to position [42, 0]
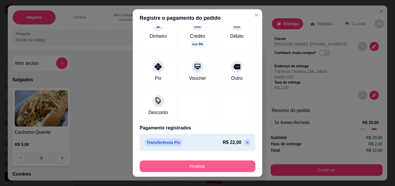
click at [200, 166] on button "Finalizar" at bounding box center [198, 166] width 116 height 12
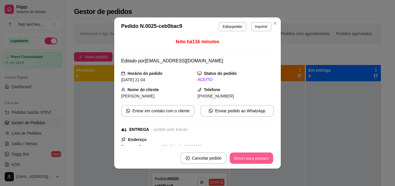
click at [252, 160] on button "Mover para preparo" at bounding box center [251, 157] width 43 height 11
click at [252, 160] on button "Mover para preparo" at bounding box center [247, 158] width 53 height 12
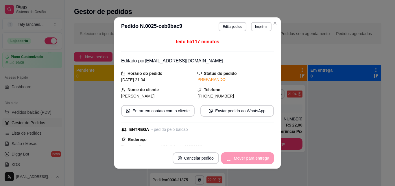
click at [252, 160] on div "Mover para entrega" at bounding box center [247, 158] width 53 height 12
click at [252, 160] on button "Mover para entrega" at bounding box center [251, 158] width 45 height 12
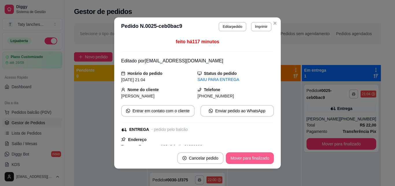
click at [252, 160] on button "Mover para finalizado" at bounding box center [250, 158] width 48 height 12
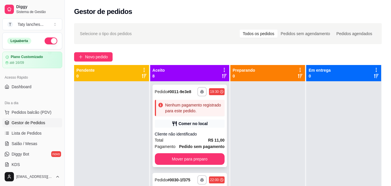
click at [198, 143] on div "Total R$ 11,00" at bounding box center [190, 140] width 70 height 6
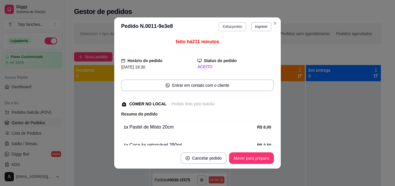
click at [228, 24] on button "Editar pedido" at bounding box center [232, 26] width 27 height 9
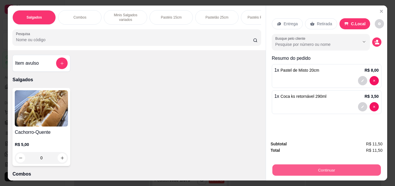
click at [300, 167] on button "Continuar" at bounding box center [326, 169] width 109 height 11
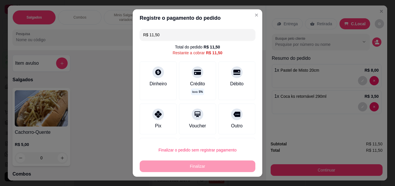
scroll to position [31, 0]
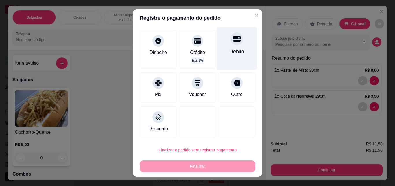
click at [230, 53] on div "Débito" at bounding box center [237, 52] width 15 height 8
type input "R$ 0,00"
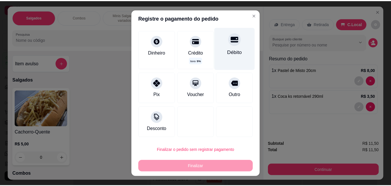
scroll to position [25, 0]
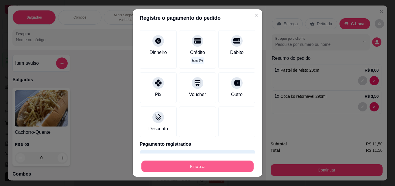
click at [218, 166] on button "Finalizar" at bounding box center [198, 165] width 112 height 11
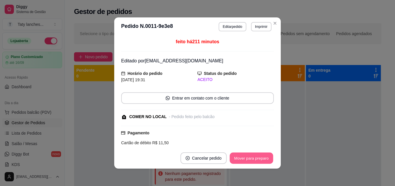
click at [246, 160] on button "Mover para preparo" at bounding box center [251, 157] width 43 height 11
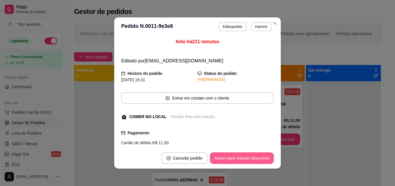
click at [246, 160] on button "Mover para retirada disponível" at bounding box center [242, 158] width 64 height 12
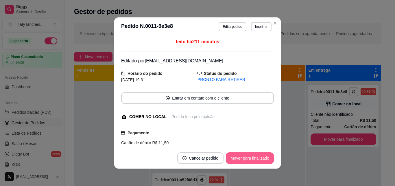
click at [246, 160] on button "Mover para finalizado" at bounding box center [250, 158] width 48 height 12
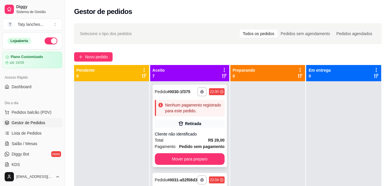
click at [208, 142] on strong "R$ 28,00" at bounding box center [216, 139] width 16 height 5
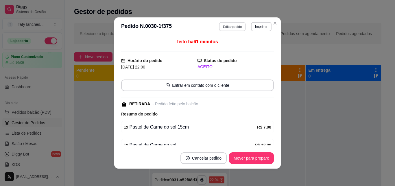
click at [234, 27] on button "Editar pedido" at bounding box center [232, 26] width 27 height 9
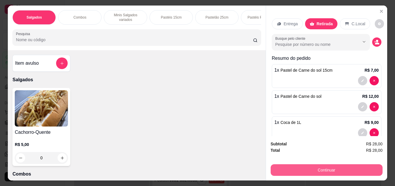
click at [322, 168] on button "Continuar" at bounding box center [327, 170] width 112 height 12
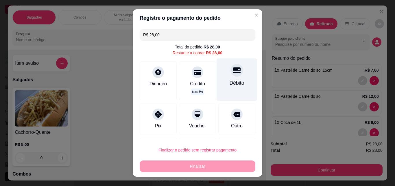
click at [224, 89] on div "Débito" at bounding box center [237, 79] width 41 height 42
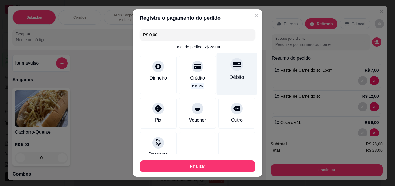
type input "R$ 0,00"
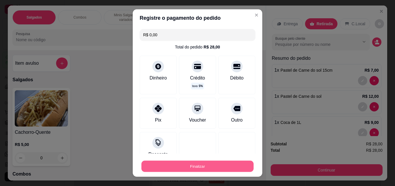
click at [215, 165] on button "Finalizar" at bounding box center [198, 165] width 112 height 11
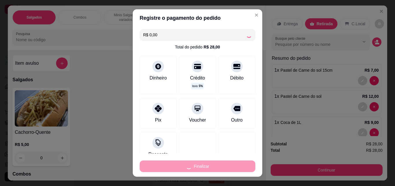
click at [253, 167] on footer "Finalizar" at bounding box center [198, 164] width 130 height 23
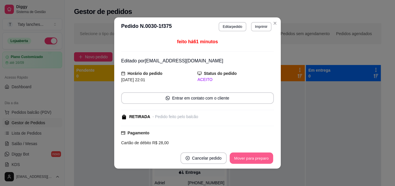
click at [258, 155] on button "Mover para preparo" at bounding box center [251, 157] width 43 height 11
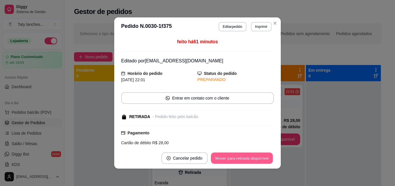
click at [258, 155] on button "Mover para retirada disponível" at bounding box center [242, 157] width 62 height 11
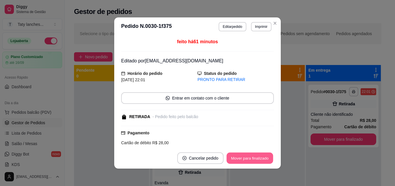
click at [258, 155] on button "Mover para finalizado" at bounding box center [250, 157] width 47 height 11
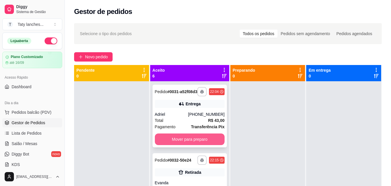
click at [194, 145] on button "Mover para preparo" at bounding box center [190, 139] width 70 height 12
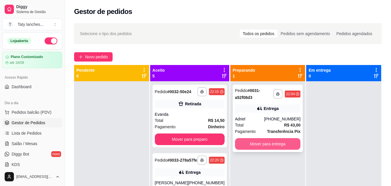
click at [267, 140] on button "Mover para entrega" at bounding box center [268, 144] width 66 height 12
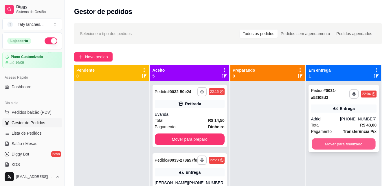
click at [326, 142] on button "Mover para finalizado" at bounding box center [344, 143] width 64 height 11
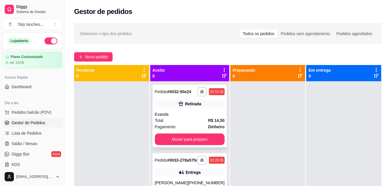
click at [191, 123] on div "Total R$ 14,50" at bounding box center [190, 120] width 70 height 6
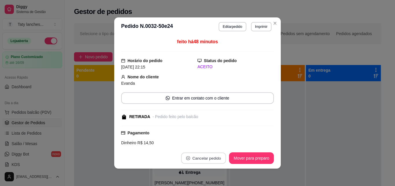
click at [195, 159] on button "Cancelar pedido" at bounding box center [203, 157] width 45 height 11
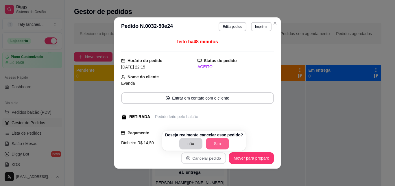
click at [215, 143] on button "Sim" at bounding box center [217, 143] width 23 height 12
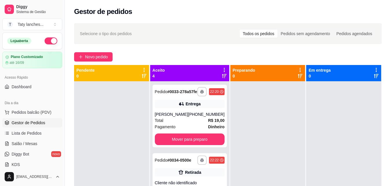
click at [306, 125] on div at bounding box center [343, 174] width 75 height 186
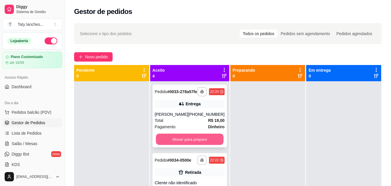
click at [192, 143] on button "Mover para preparo" at bounding box center [190, 138] width 68 height 11
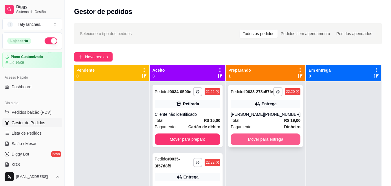
click at [251, 144] on button "Mover para entrega" at bounding box center [266, 139] width 70 height 12
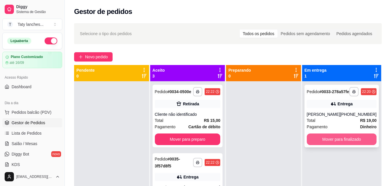
click at [333, 143] on button "Mover para finalizado" at bounding box center [342, 139] width 70 height 12
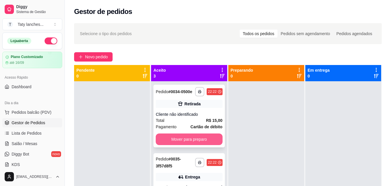
click at [198, 143] on button "Mover para preparo" at bounding box center [189, 139] width 67 height 12
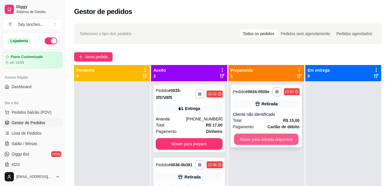
click at [265, 137] on button "Mover para retirada disponível" at bounding box center [266, 138] width 65 height 11
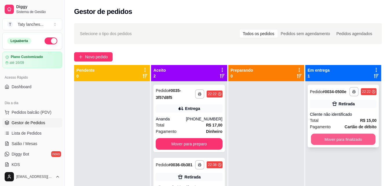
click at [332, 135] on button "Mover para finalizado" at bounding box center [343, 138] width 65 height 11
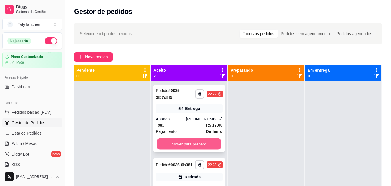
click at [193, 143] on button "Mover para preparo" at bounding box center [189, 143] width 65 height 11
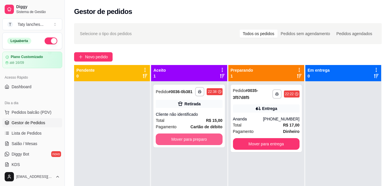
click at [193, 143] on button "Mover para preparo" at bounding box center [189, 139] width 67 height 12
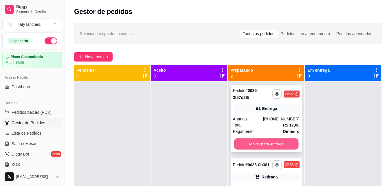
click at [244, 142] on button "Mover para entrega" at bounding box center [266, 143] width 65 height 11
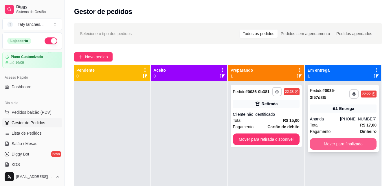
click at [313, 146] on button "Mover para finalizado" at bounding box center [343, 144] width 67 height 12
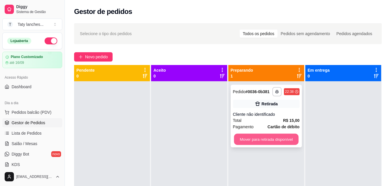
click at [282, 135] on button "Mover para retirada disponível" at bounding box center [266, 138] width 65 height 11
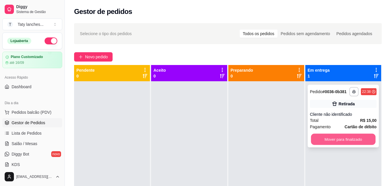
click at [332, 141] on button "Mover para finalizado" at bounding box center [343, 138] width 65 height 11
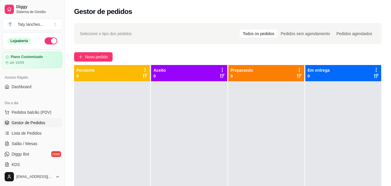
scroll to position [117, 0]
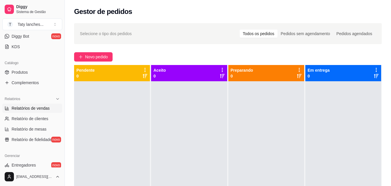
click at [39, 109] on span "Relatórios de vendas" at bounding box center [31, 108] width 38 height 6
select select "ALL"
select select "0"
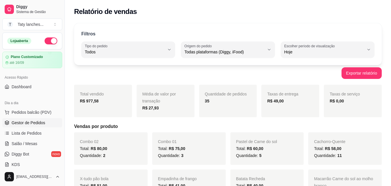
click at [35, 120] on span "Gestor de Pedidos" at bounding box center [29, 123] width 34 height 6
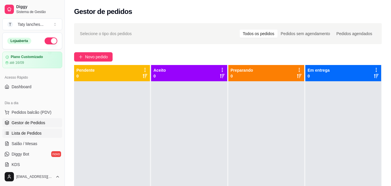
click at [35, 136] on link "Lista de Pedidos" at bounding box center [32, 132] width 60 height 9
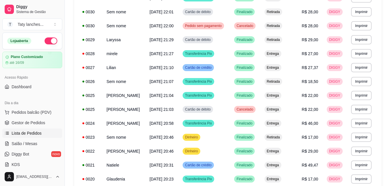
scroll to position [324, 0]
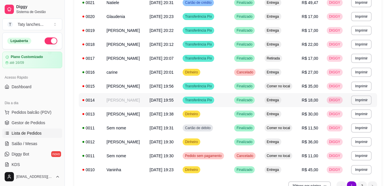
click at [231, 97] on td "Transferência Pix" at bounding box center [205, 100] width 52 height 14
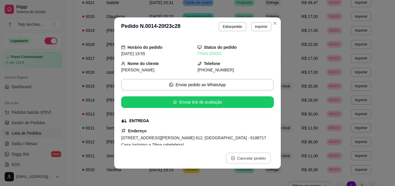
click at [251, 161] on button "Cancelar pedido" at bounding box center [248, 157] width 45 height 11
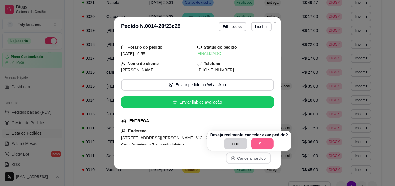
click at [255, 144] on button "Sim" at bounding box center [262, 143] width 23 height 11
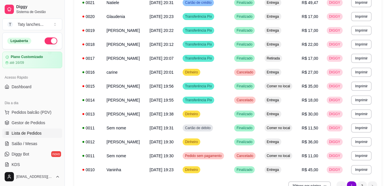
click at [60, 117] on div "Dia a dia Pedidos balcão (PDV) Gestor de Pedidos Lista de Pedidos Salão / Mesas…" at bounding box center [32, 133] width 65 height 75
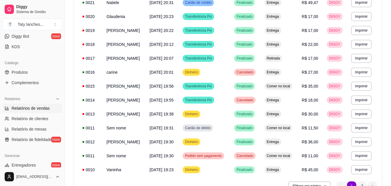
click at [49, 106] on link "Relatórios de vendas" at bounding box center [32, 107] width 60 height 9
select select "ALL"
select select "0"
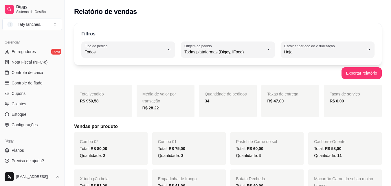
scroll to position [231, 0]
click at [38, 70] on span "Controle de caixa" at bounding box center [28, 72] width 32 height 6
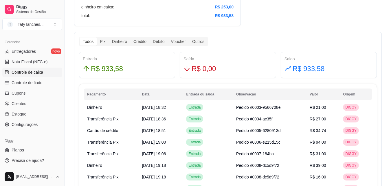
scroll to position [324, 0]
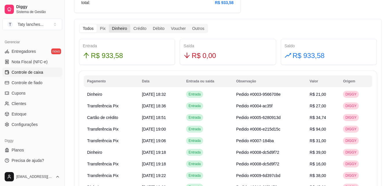
click at [115, 28] on div "Dinheiro" at bounding box center [119, 28] width 21 height 8
click at [109, 24] on input "Dinheiro" at bounding box center [109, 24] width 0 height 0
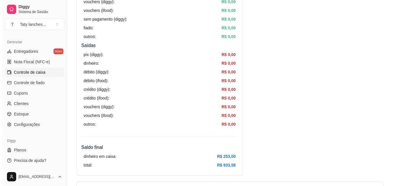
scroll to position [0, 0]
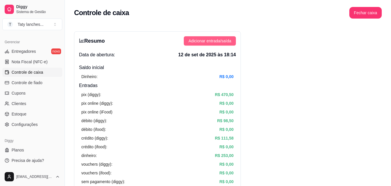
click at [220, 40] on span "Adicionar entrada/saída" at bounding box center [209, 41] width 43 height 6
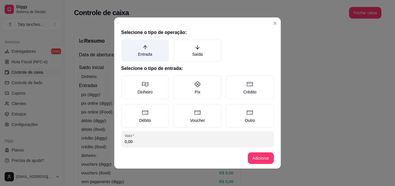
click at [140, 52] on label "Entrada" at bounding box center [145, 50] width 48 height 22
click at [126, 44] on button "Entrada" at bounding box center [123, 41] width 5 height 5
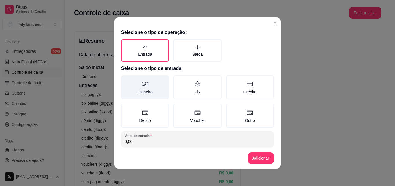
click at [148, 97] on label "Dinheiro" at bounding box center [145, 87] width 48 height 24
click at [126, 80] on button "Dinheiro" at bounding box center [123, 77] width 5 height 5
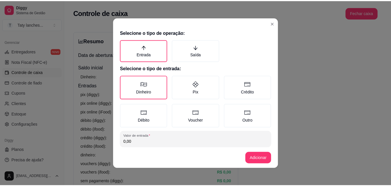
scroll to position [31, 0]
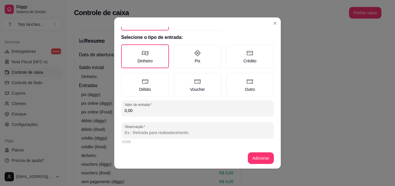
click at [204, 109] on input "0,00" at bounding box center [198, 110] width 146 height 6
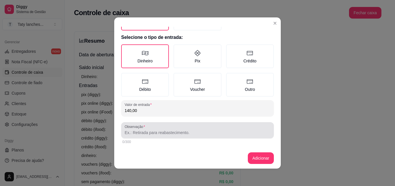
type input "140,00"
click at [202, 133] on input "Observação" at bounding box center [198, 132] width 146 height 6
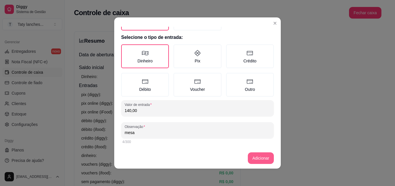
type input "mesa"
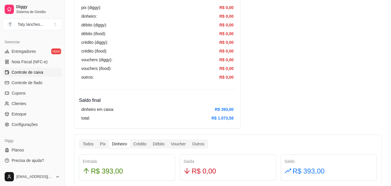
scroll to position [208, 0]
click at [138, 143] on div "Crédito" at bounding box center [139, 144] width 19 height 8
click at [130, 140] on input "Crédito" at bounding box center [130, 140] width 0 height 0
click at [157, 143] on div "Débito" at bounding box center [159, 144] width 18 height 8
click at [150, 140] on input "Débito" at bounding box center [150, 140] width 0 height 0
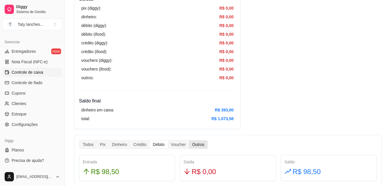
click at [197, 144] on div "Outros" at bounding box center [198, 144] width 19 height 8
click at [189, 140] on input "Outros" at bounding box center [189, 140] width 0 height 0
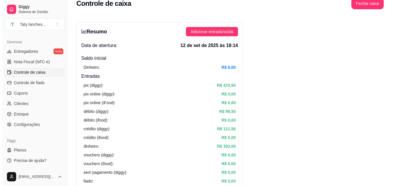
scroll to position [1, 0]
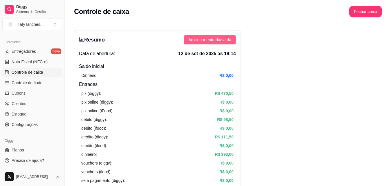
click at [216, 38] on span "Adicionar entrada/saída" at bounding box center [209, 39] width 43 height 6
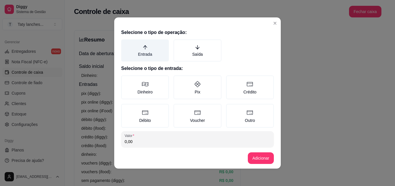
click at [136, 55] on label "Entrada" at bounding box center [145, 50] width 48 height 22
click at [126, 44] on button "Entrada" at bounding box center [123, 41] width 5 height 5
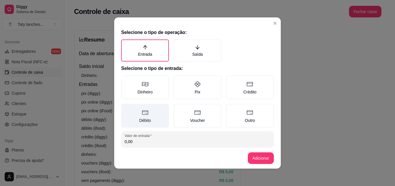
click at [149, 121] on label "Débito" at bounding box center [145, 116] width 48 height 24
click at [126, 108] on button "Débito" at bounding box center [123, 105] width 5 height 5
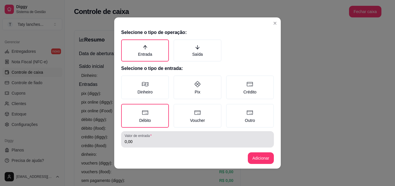
click at [161, 144] on div "0,00" at bounding box center [198, 139] width 146 height 12
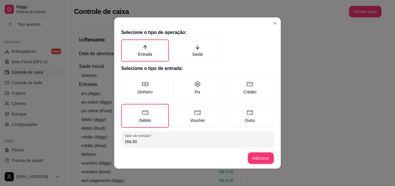
type input "164,50"
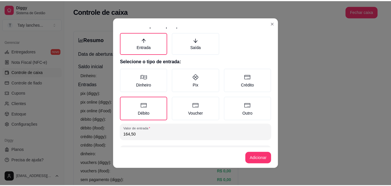
scroll to position [27, 0]
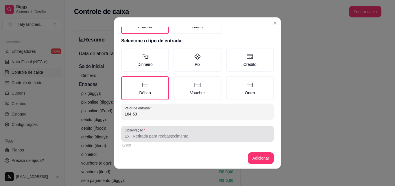
click at [225, 139] on div "Observação" at bounding box center [197, 133] width 153 height 16
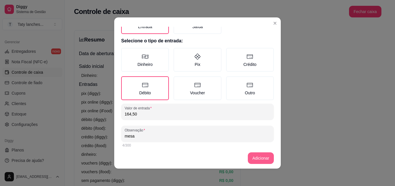
type input "mesa"
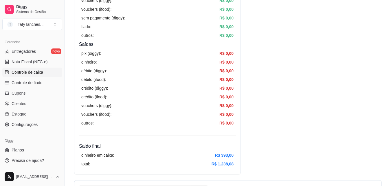
scroll to position [325, 0]
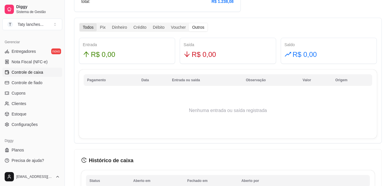
click at [92, 27] on div "Todos" at bounding box center [88, 27] width 17 height 8
click at [80, 23] on input "Todos" at bounding box center [80, 23] width 0 height 0
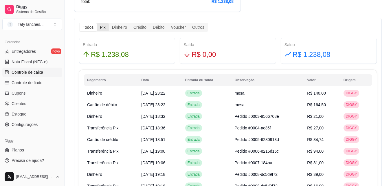
click at [102, 27] on div "Pix" at bounding box center [103, 27] width 12 height 8
click at [97, 23] on input "Pix" at bounding box center [97, 23] width 0 height 0
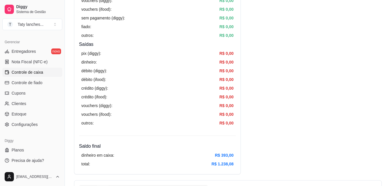
scroll to position [1, 0]
